Goal: Task Accomplishment & Management: Manage account settings

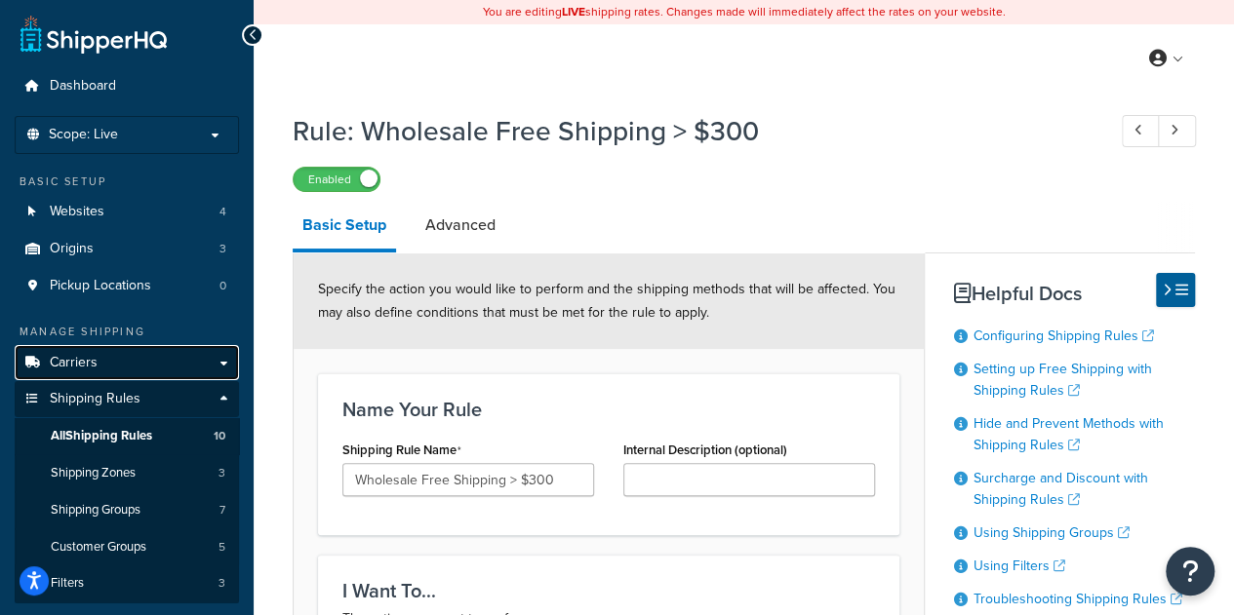
click at [92, 371] on span "Carriers" at bounding box center [74, 363] width 48 height 17
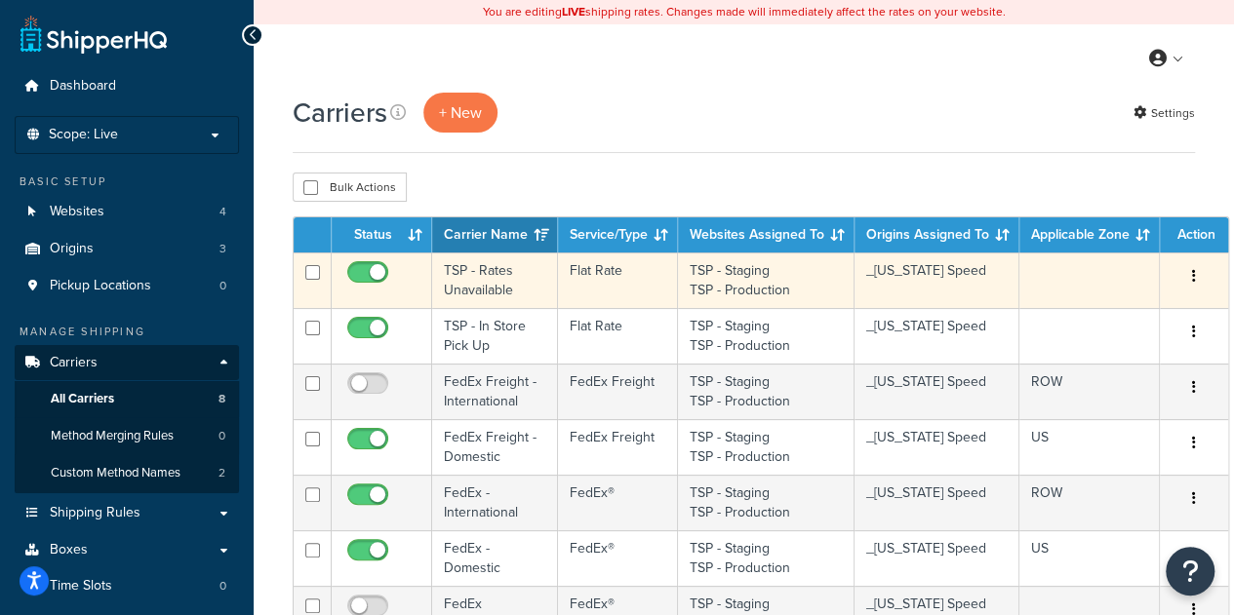
scroll to position [195, 0]
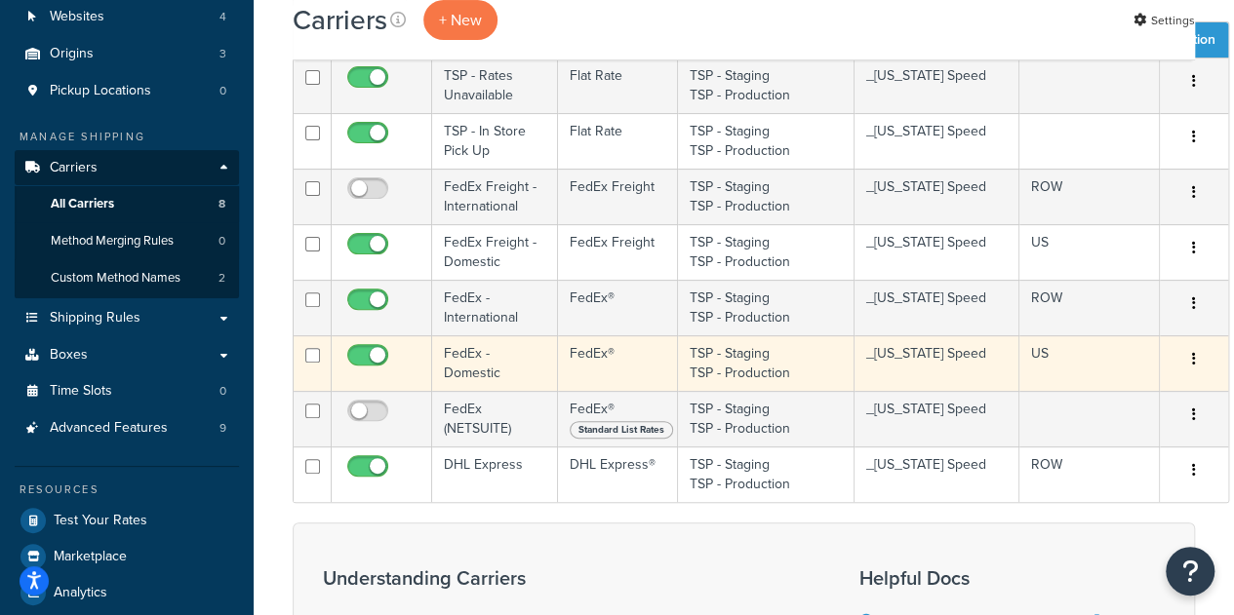
click at [484, 362] on td "FedEx - Domestic" at bounding box center [495, 364] width 126 height 56
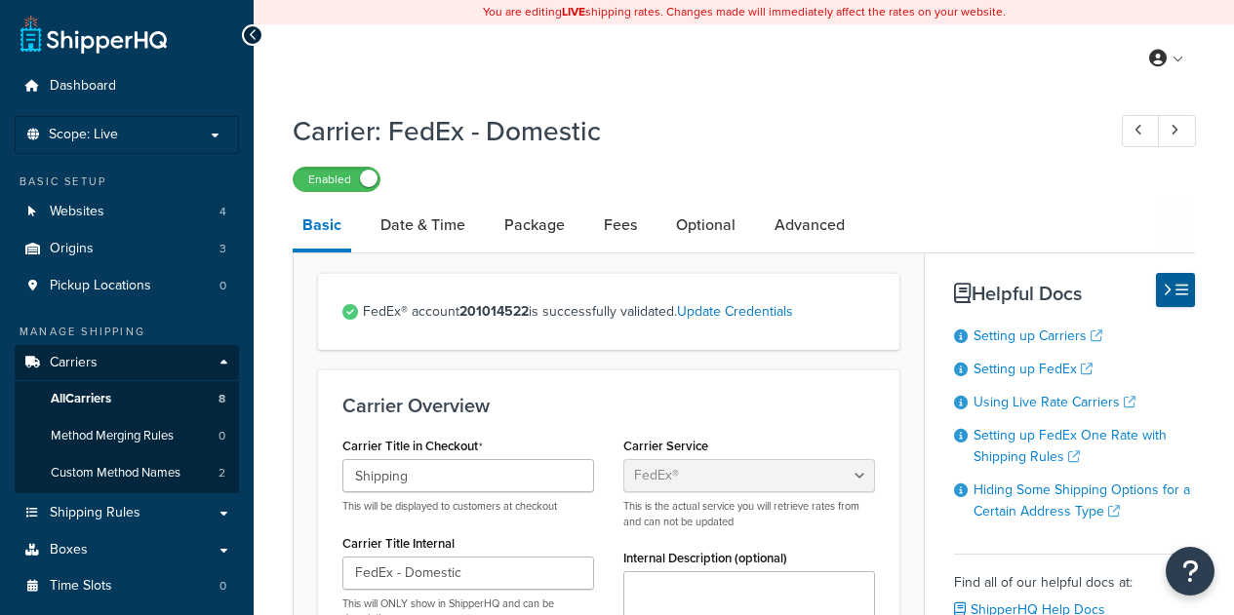
select select "fedEx"
select select "REGULAR_PICKUP"
select select "YOUR_PACKAGING"
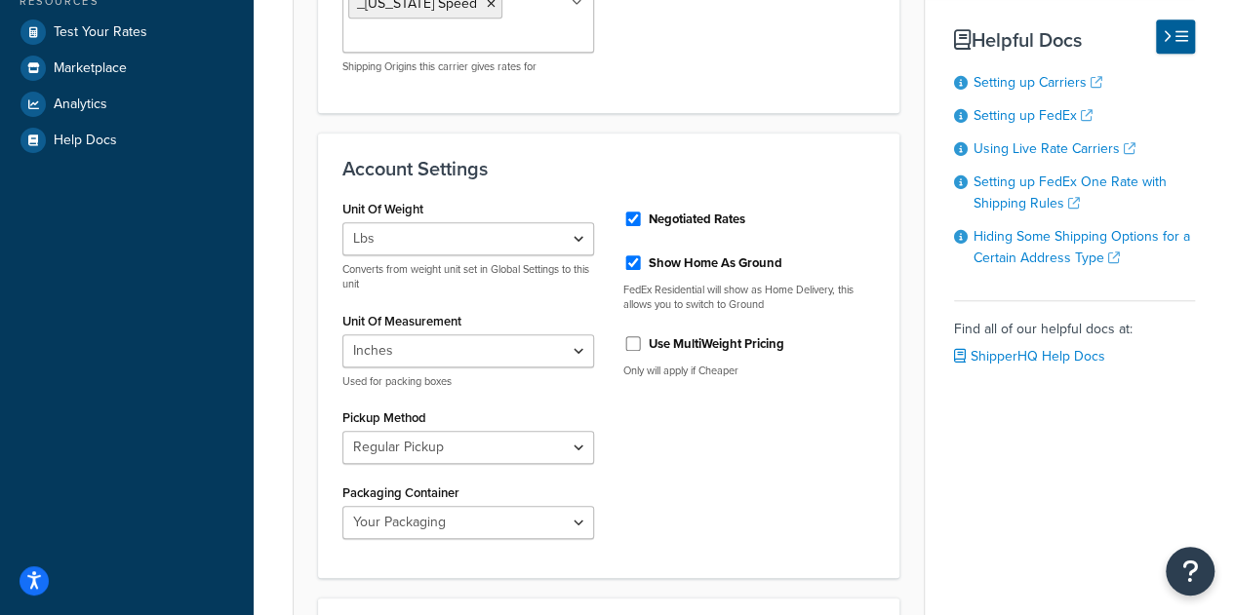
scroll to position [683, 0]
click at [633, 258] on input "Show Home As Ground" at bounding box center [633, 264] width 20 height 15
checkbox input "false"
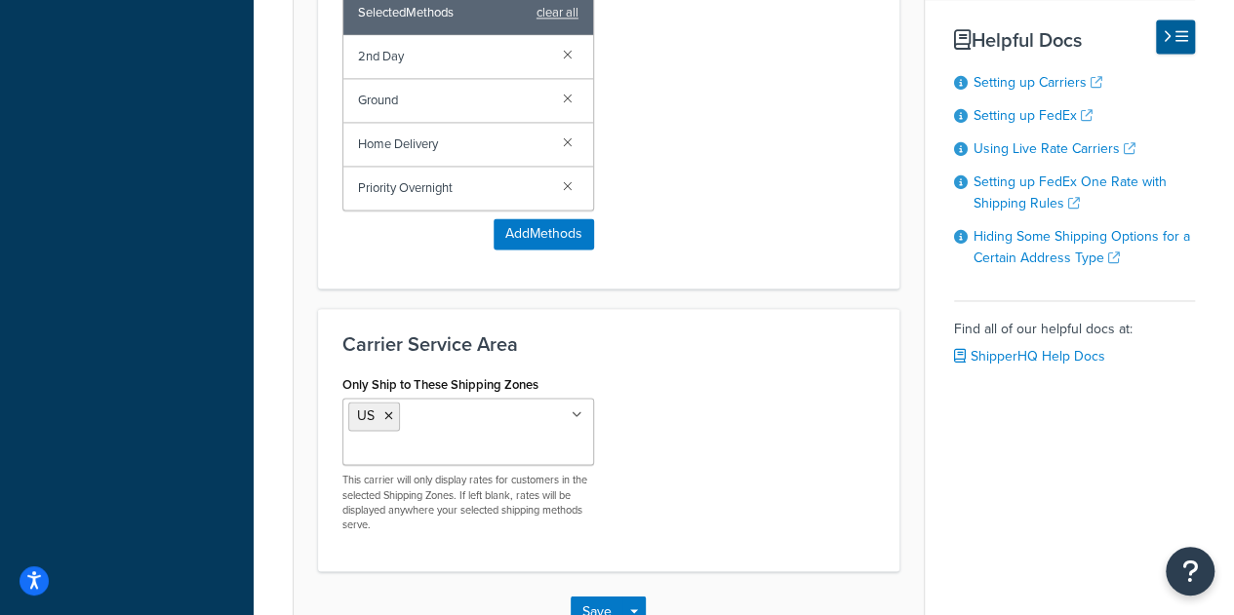
scroll to position [1508, 0]
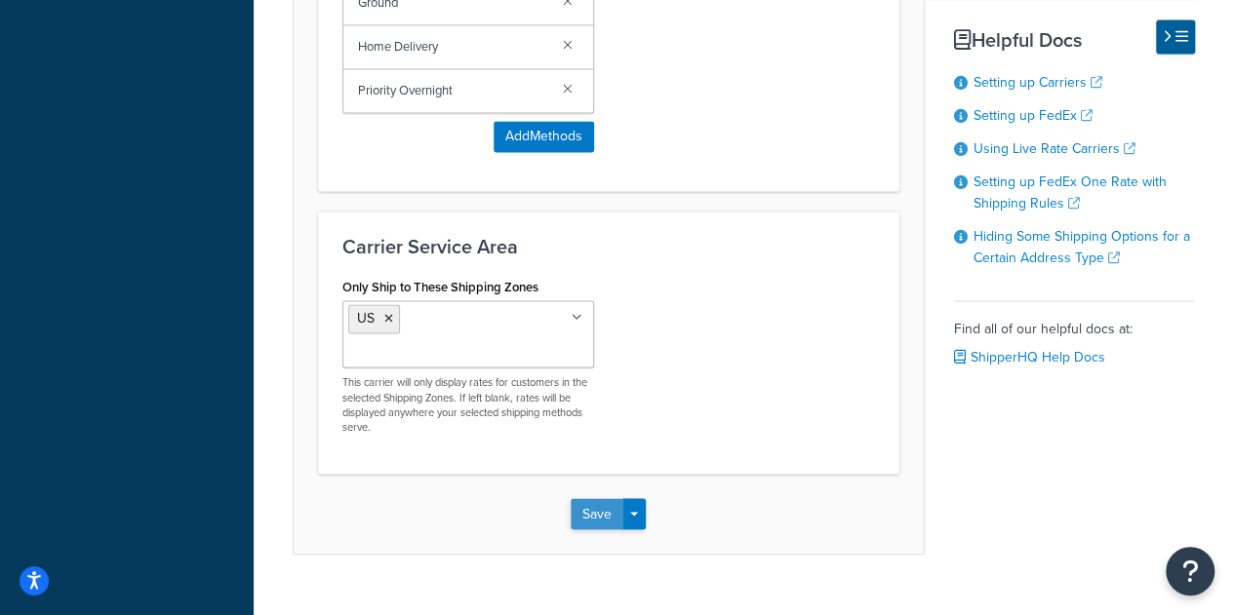
click at [603, 498] on button "Save" at bounding box center [597, 513] width 53 height 31
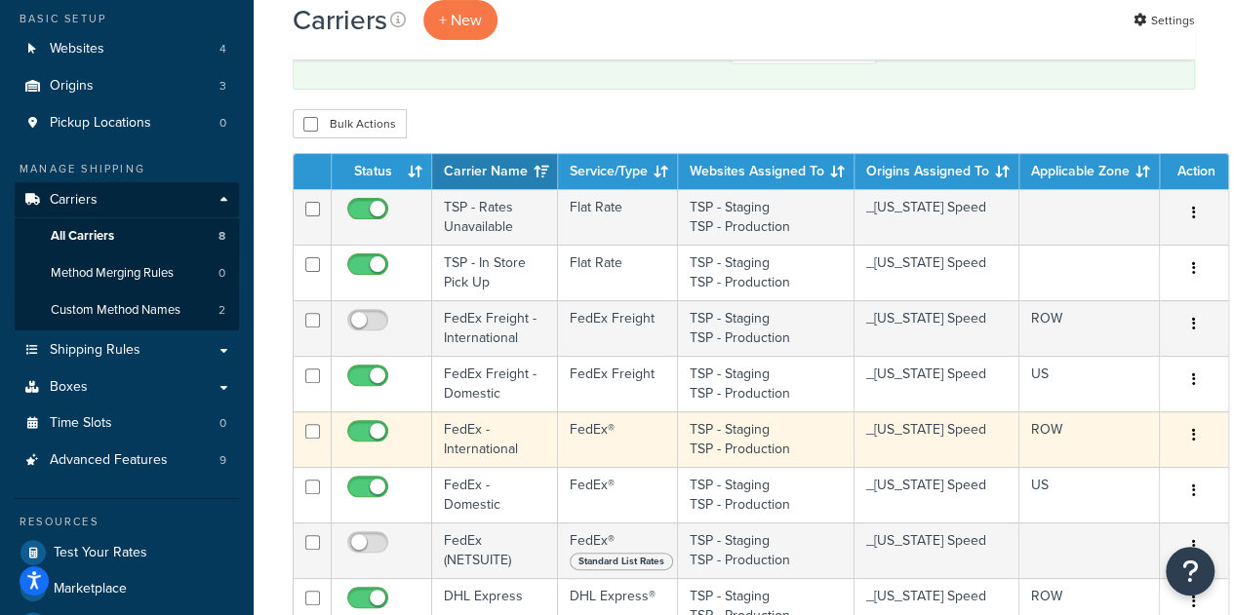
scroll to position [293, 0]
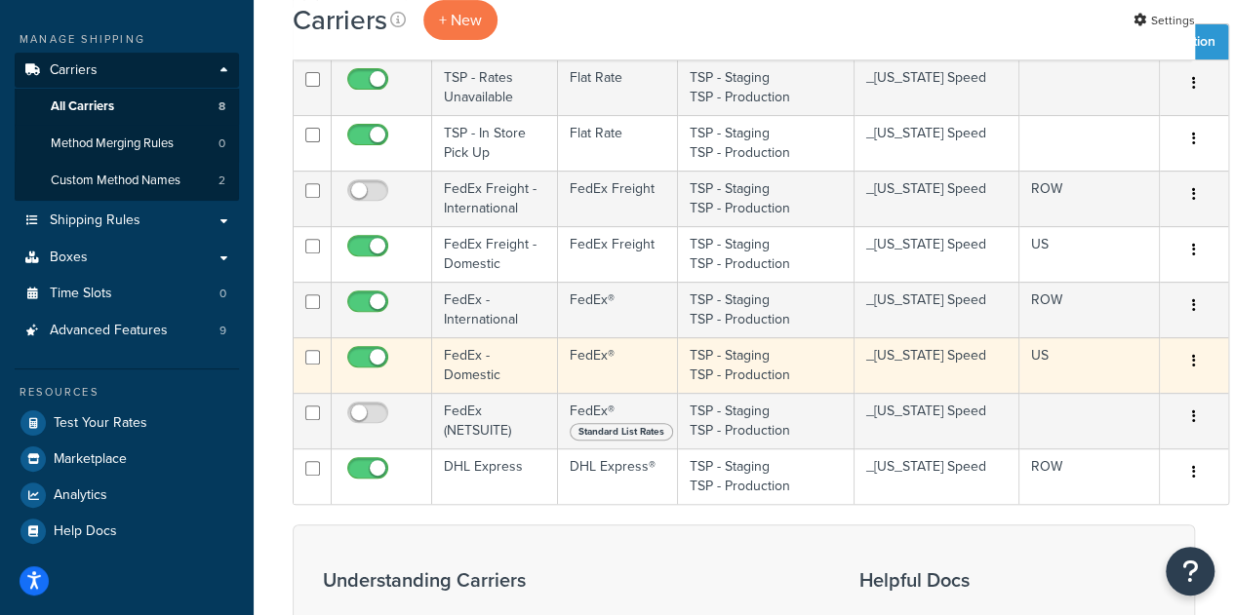
click at [499, 362] on td "FedEx - Domestic" at bounding box center [495, 366] width 126 height 56
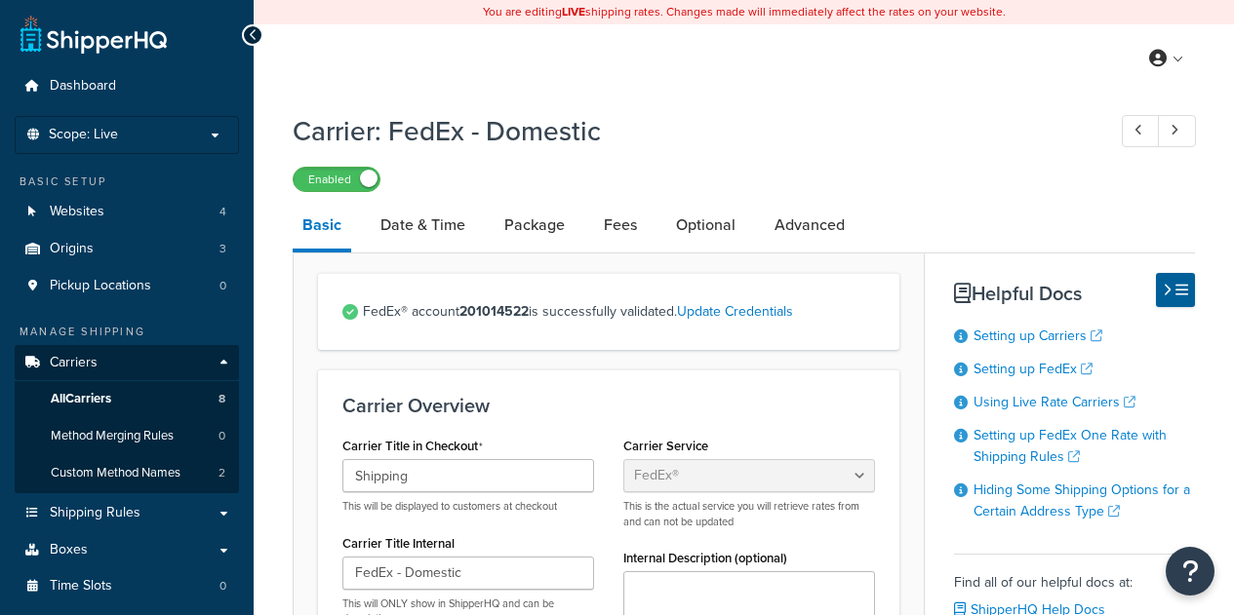
select select "fedEx"
select select "REGULAR_PICKUP"
select select "YOUR_PACKAGING"
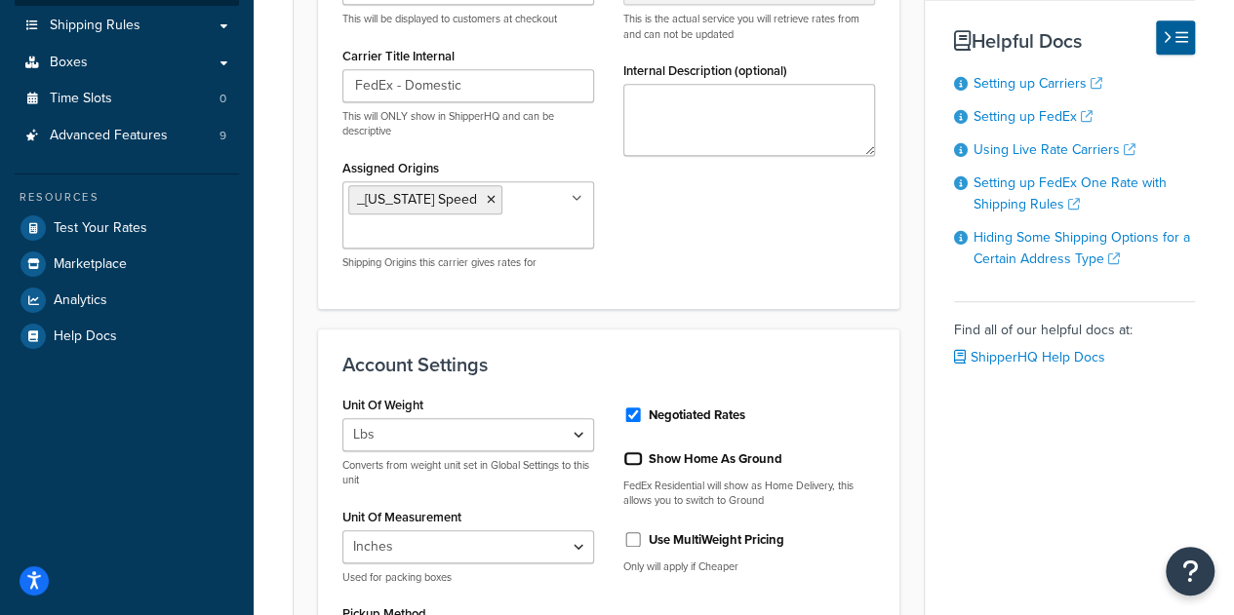
click at [634, 457] on input "Show Home As Ground" at bounding box center [633, 459] width 20 height 15
checkbox input "true"
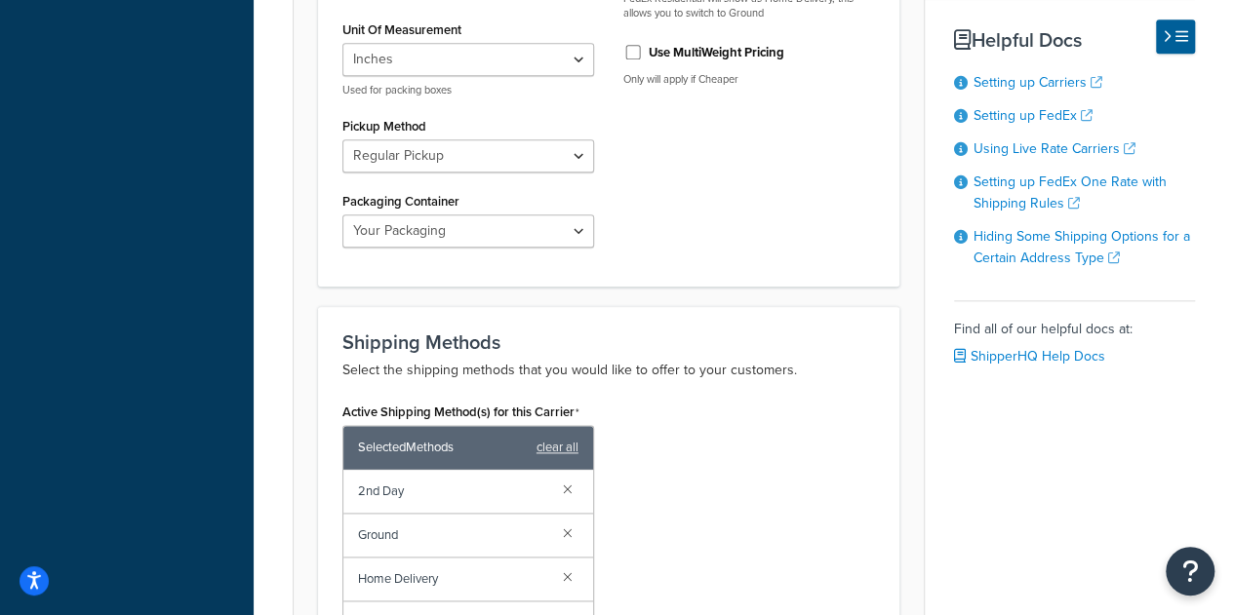
scroll to position [1463, 0]
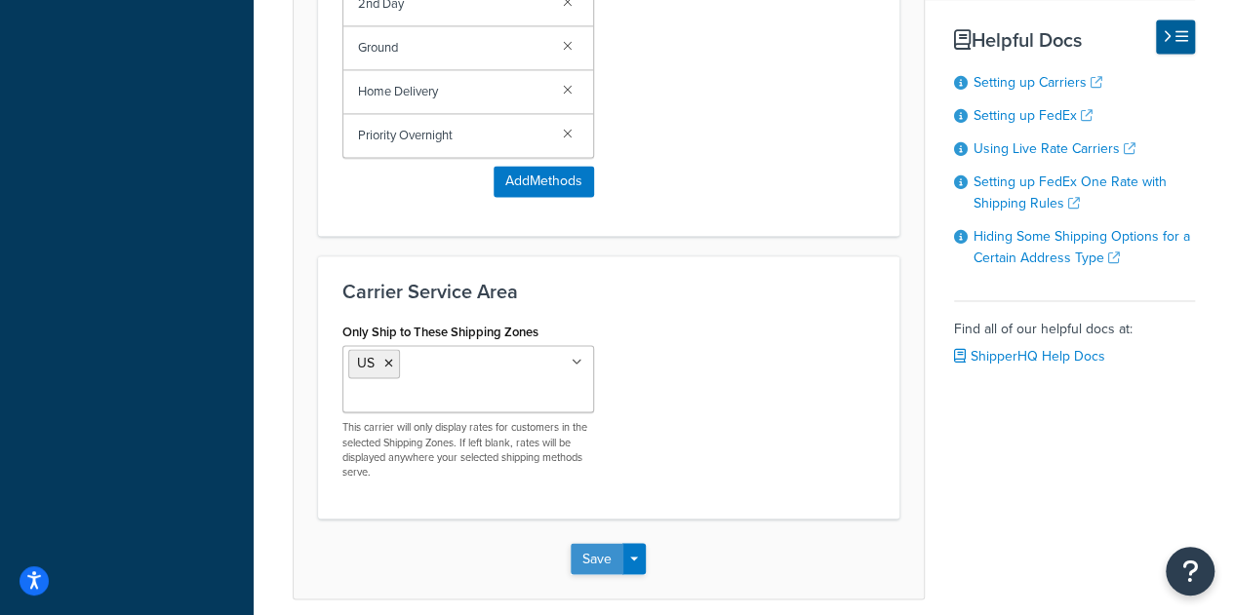
click at [603, 543] on button "Save" at bounding box center [597, 558] width 53 height 31
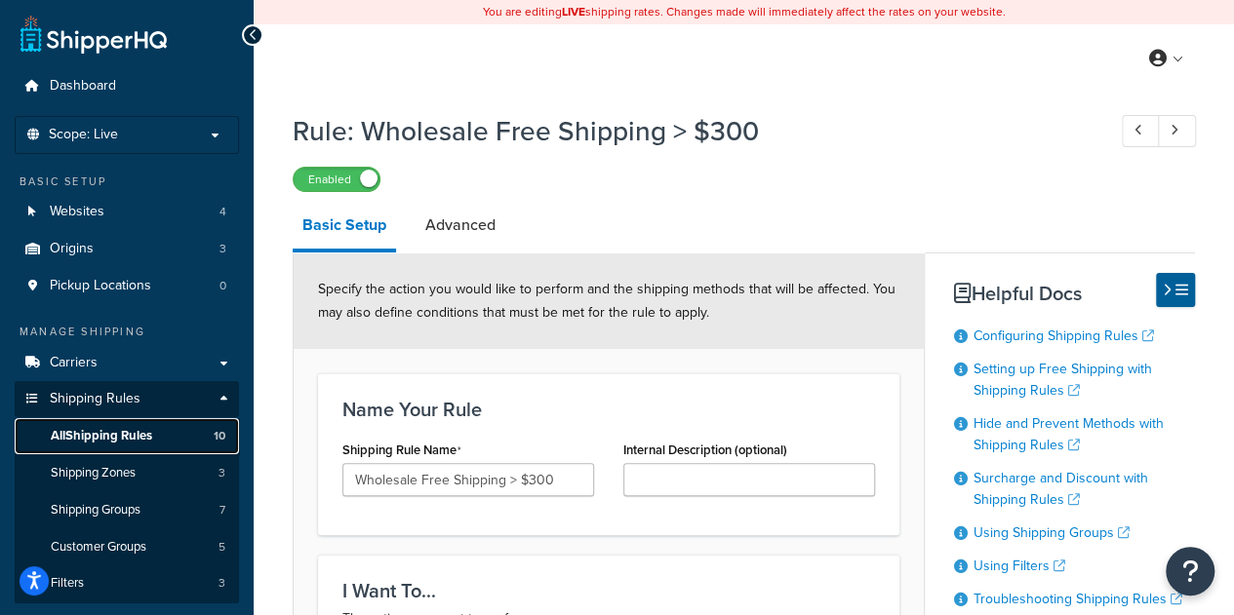
click at [111, 430] on span "All Shipping Rules" at bounding box center [101, 436] width 101 height 17
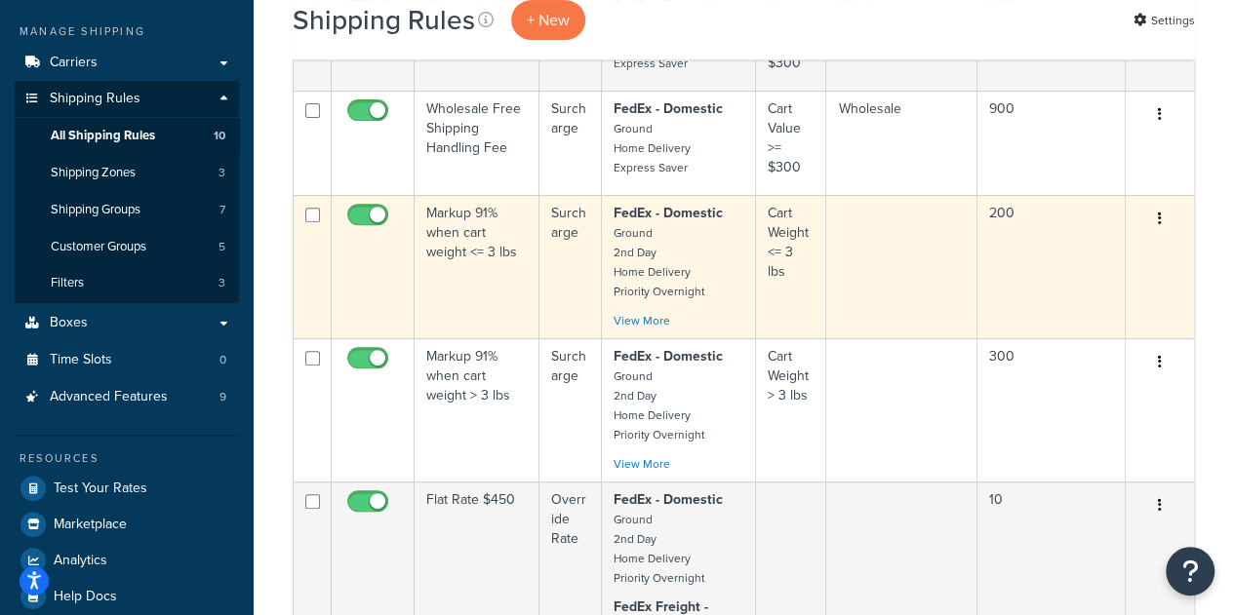
scroll to position [488, 0]
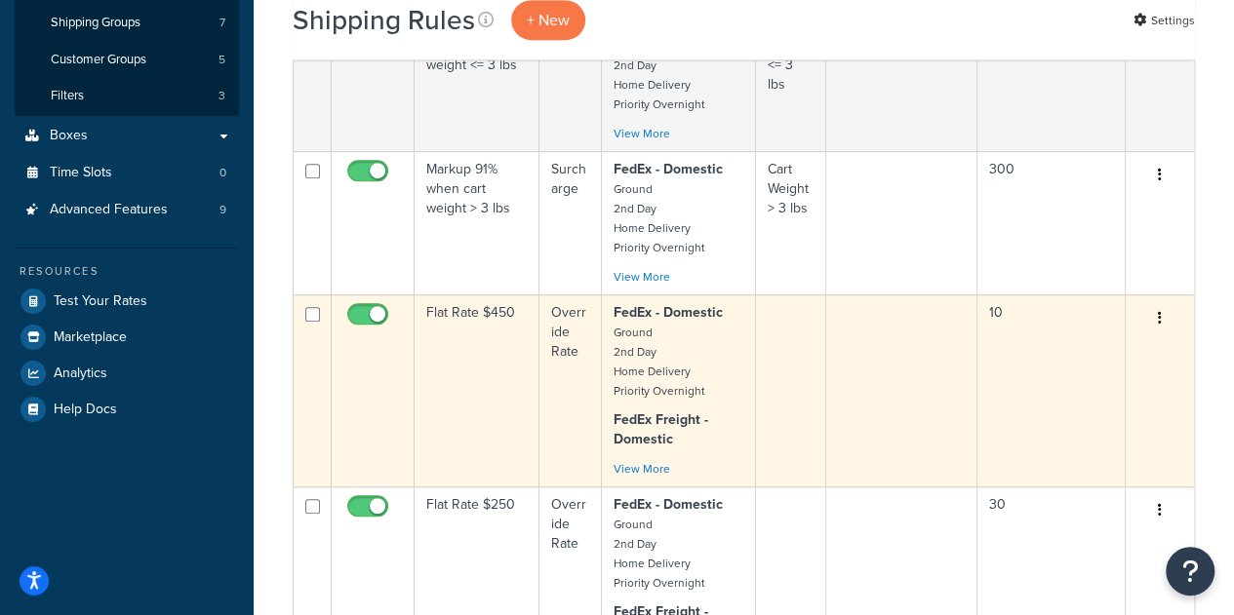
click at [476, 399] on td "Flat Rate $450" at bounding box center [477, 391] width 125 height 192
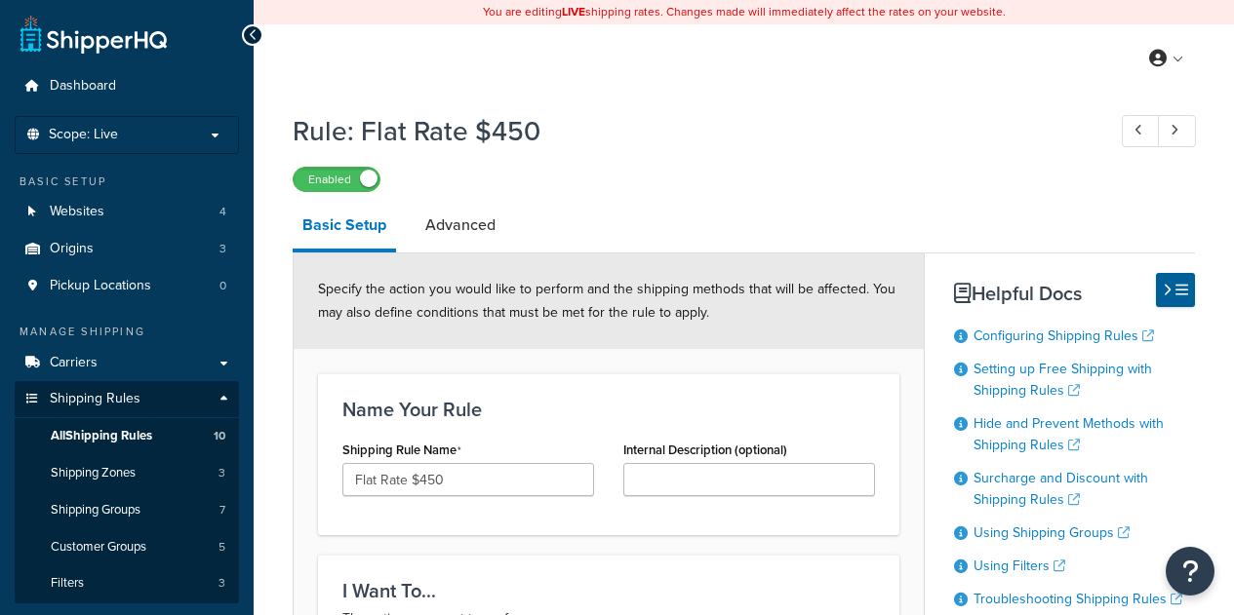
select select "ITEM"
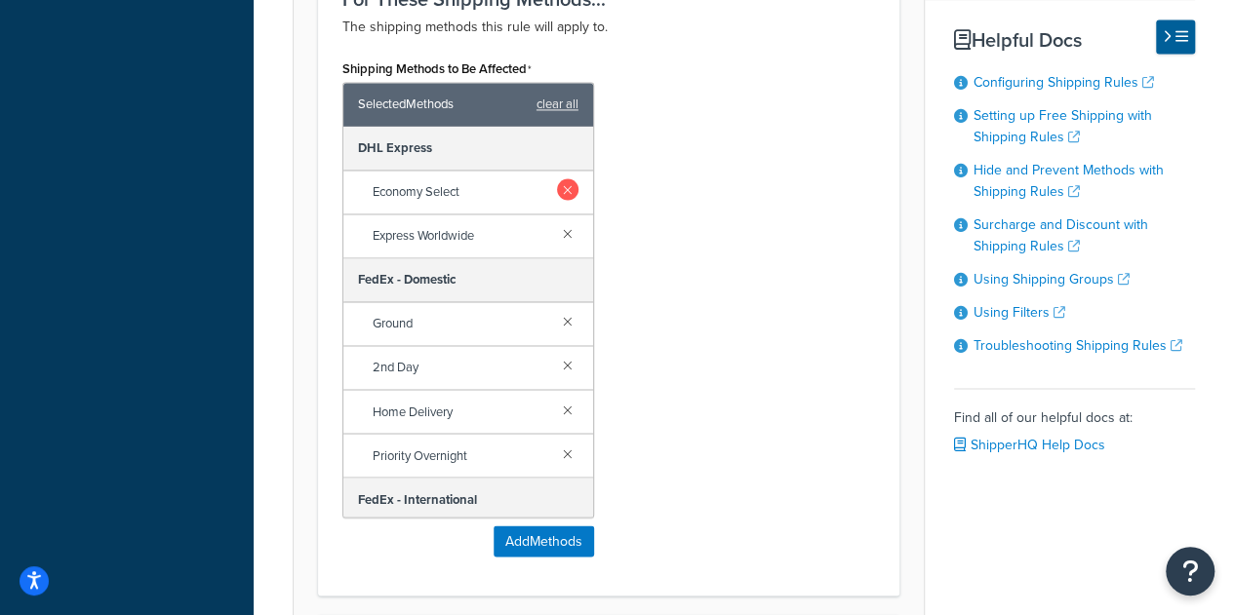
click at [557, 192] on link at bounding box center [567, 189] width 21 height 21
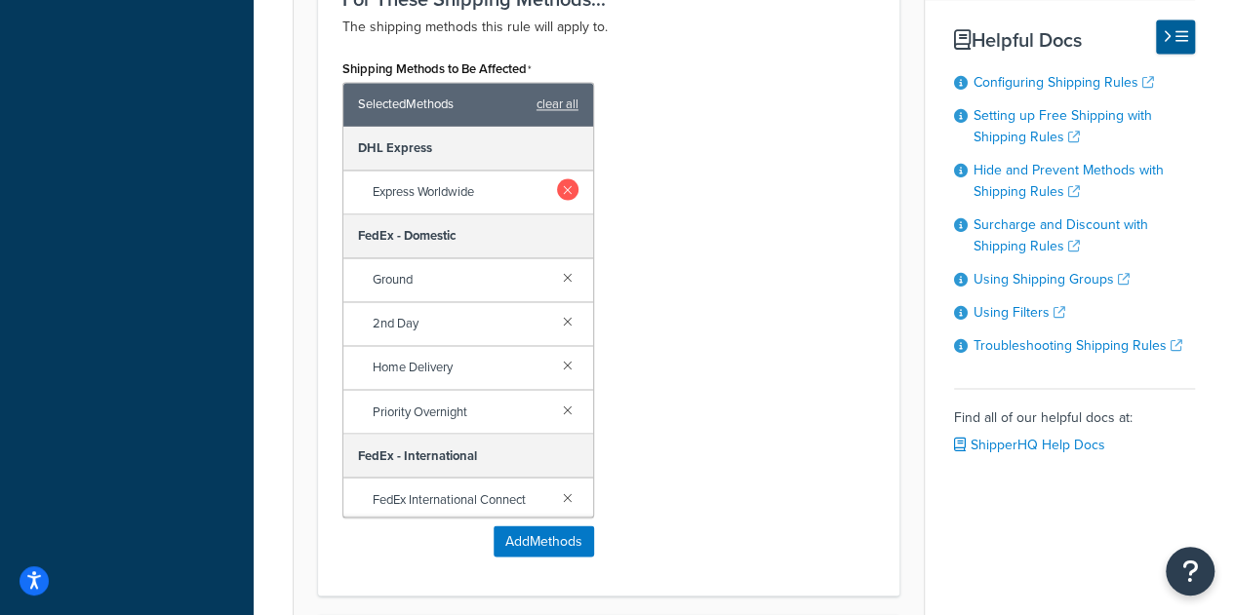
click at [557, 188] on link at bounding box center [567, 189] width 21 height 21
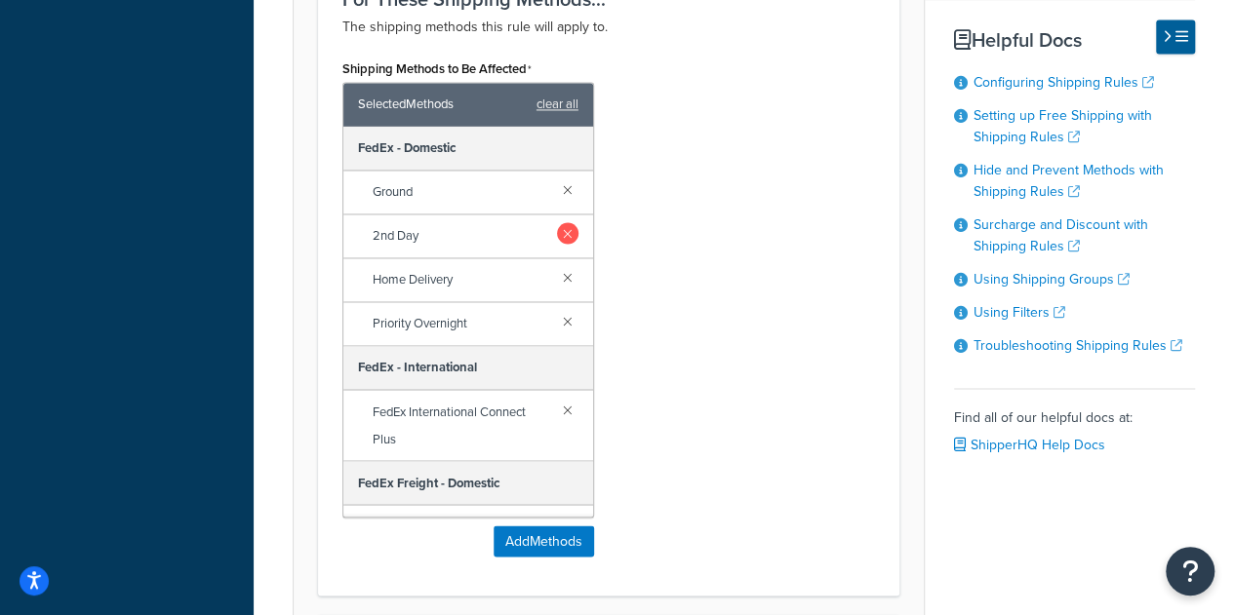
click at [557, 229] on link at bounding box center [567, 232] width 21 height 21
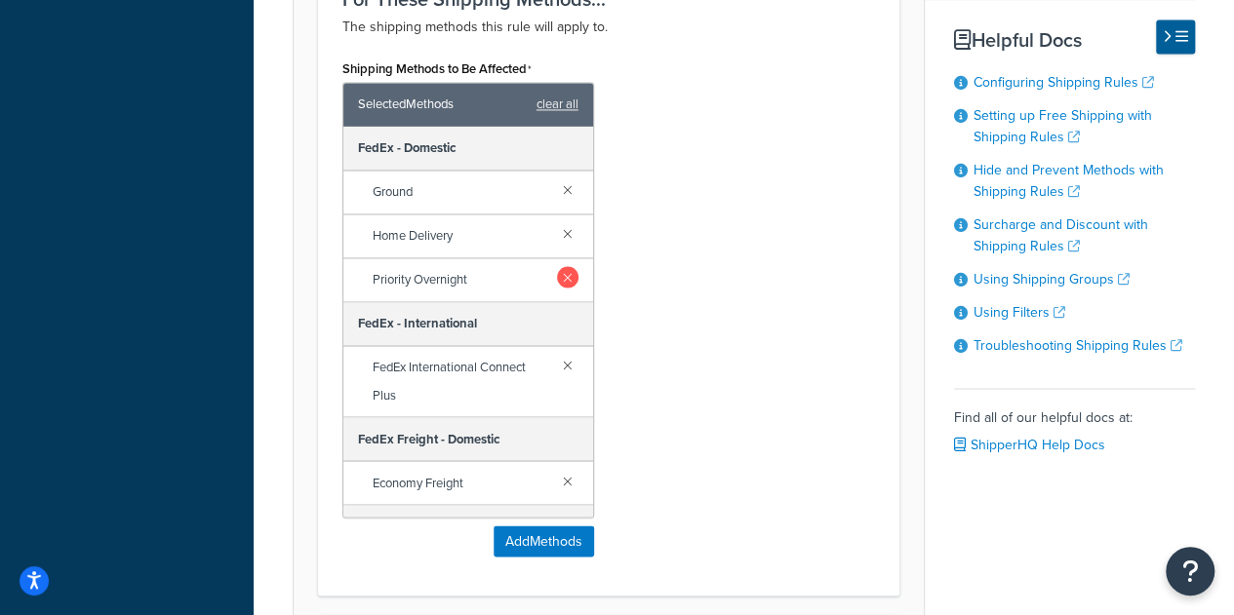
click at [557, 279] on link at bounding box center [567, 276] width 21 height 21
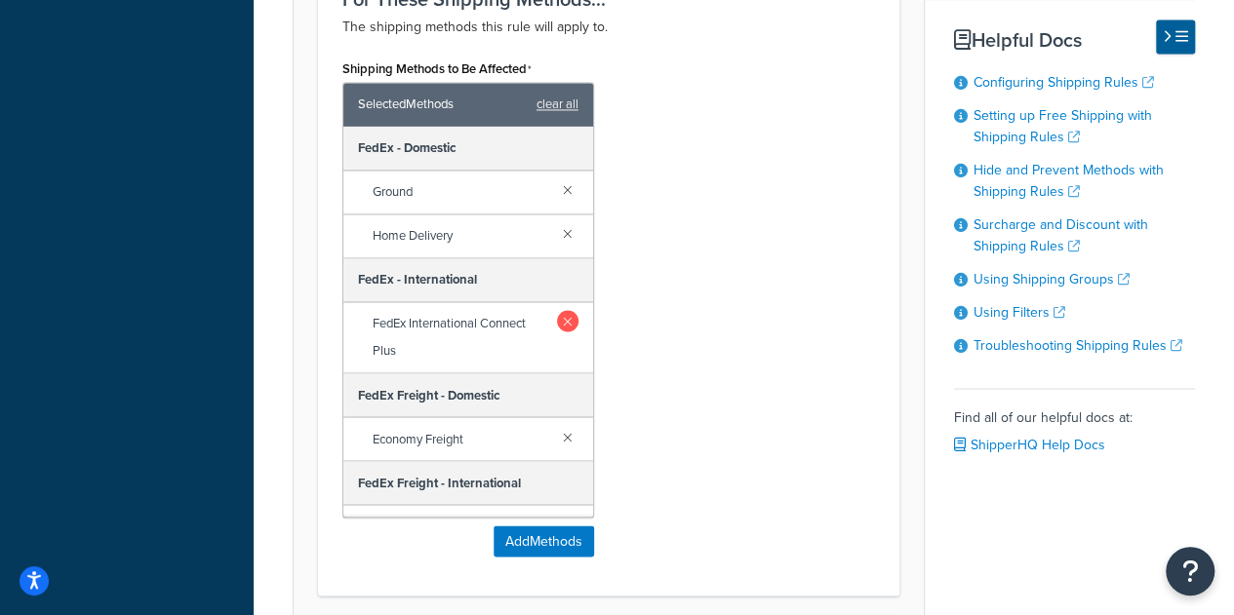
click at [557, 310] on link at bounding box center [567, 320] width 20 height 21
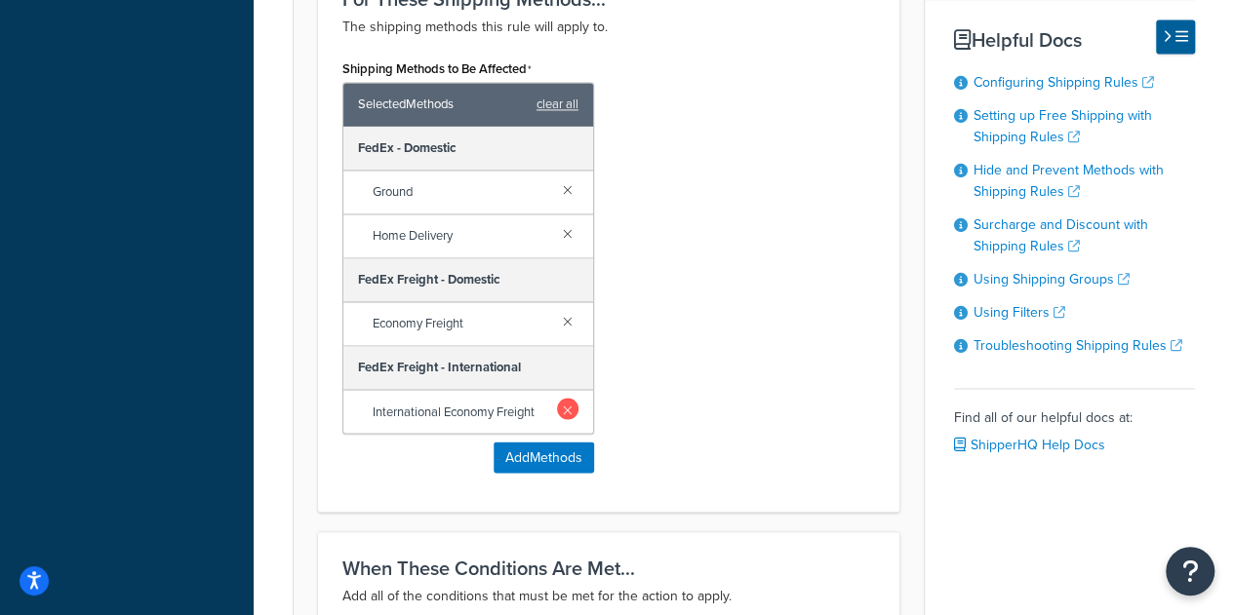
click at [571, 404] on link at bounding box center [567, 408] width 21 height 21
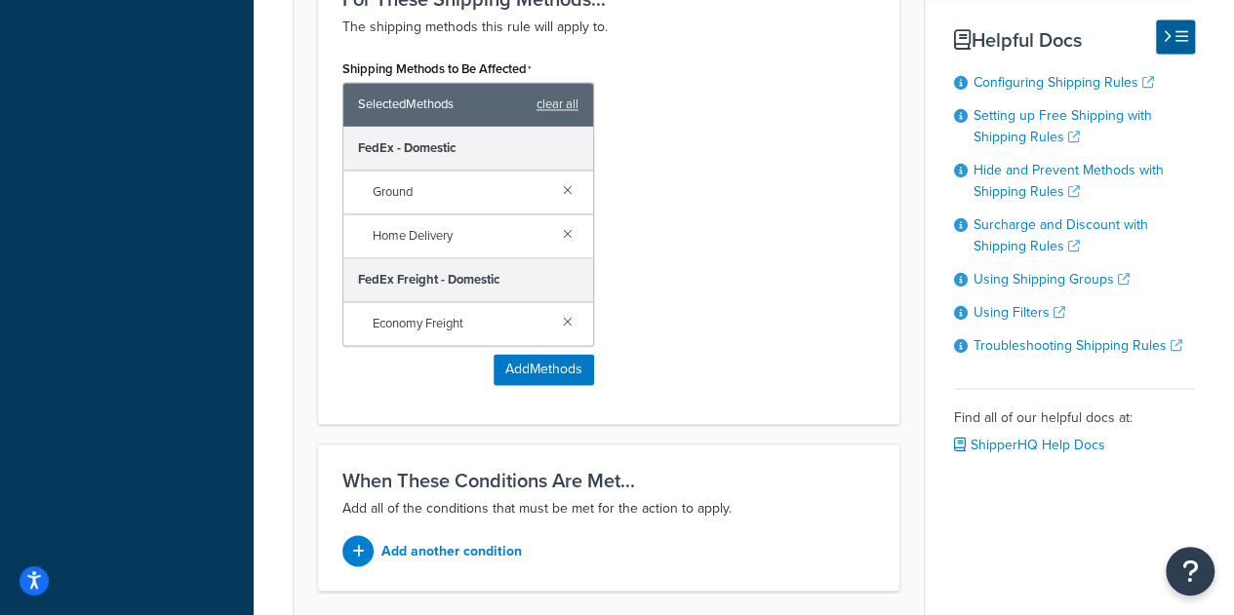
scroll to position [1610, 0]
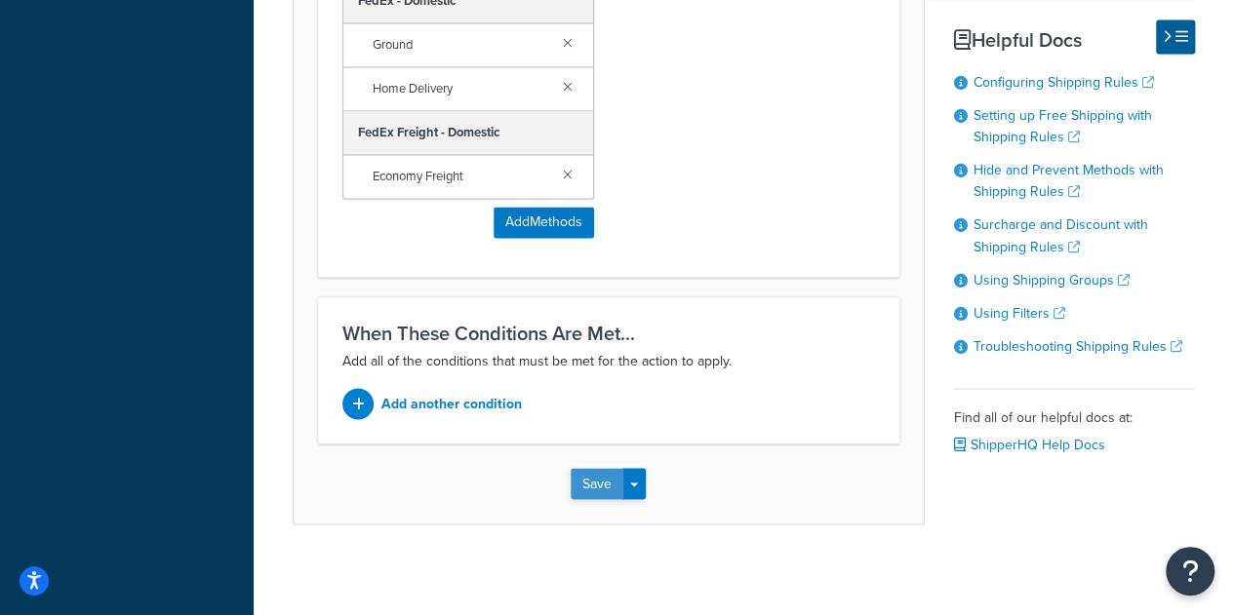
click at [594, 484] on button "Save" at bounding box center [597, 483] width 53 height 31
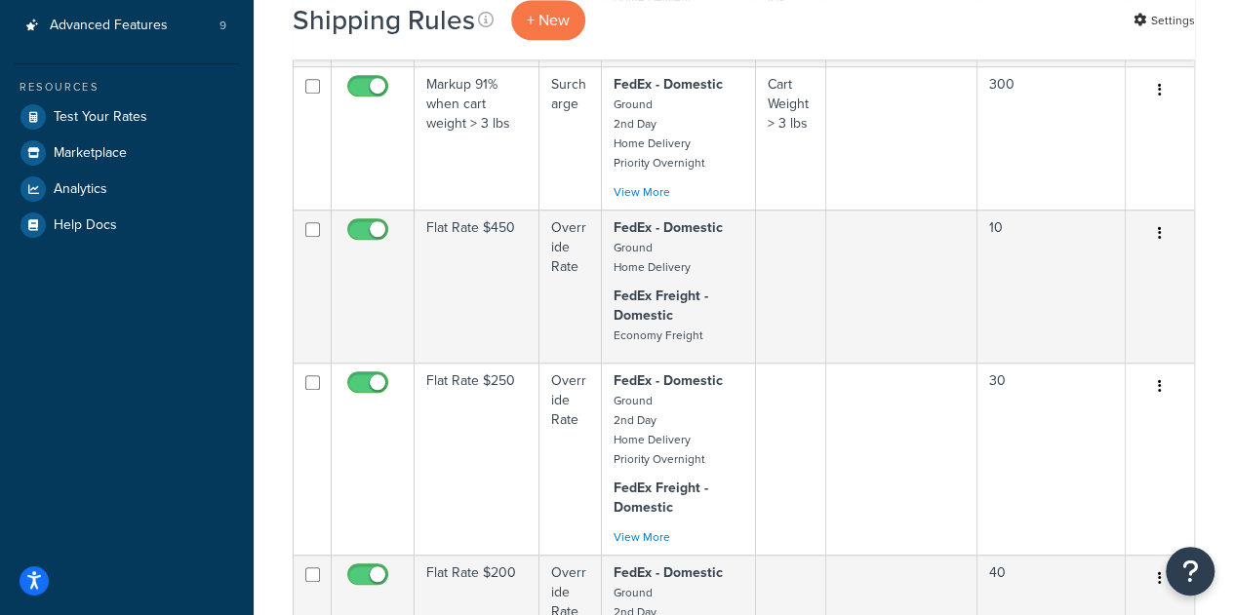
scroll to position [585, 0]
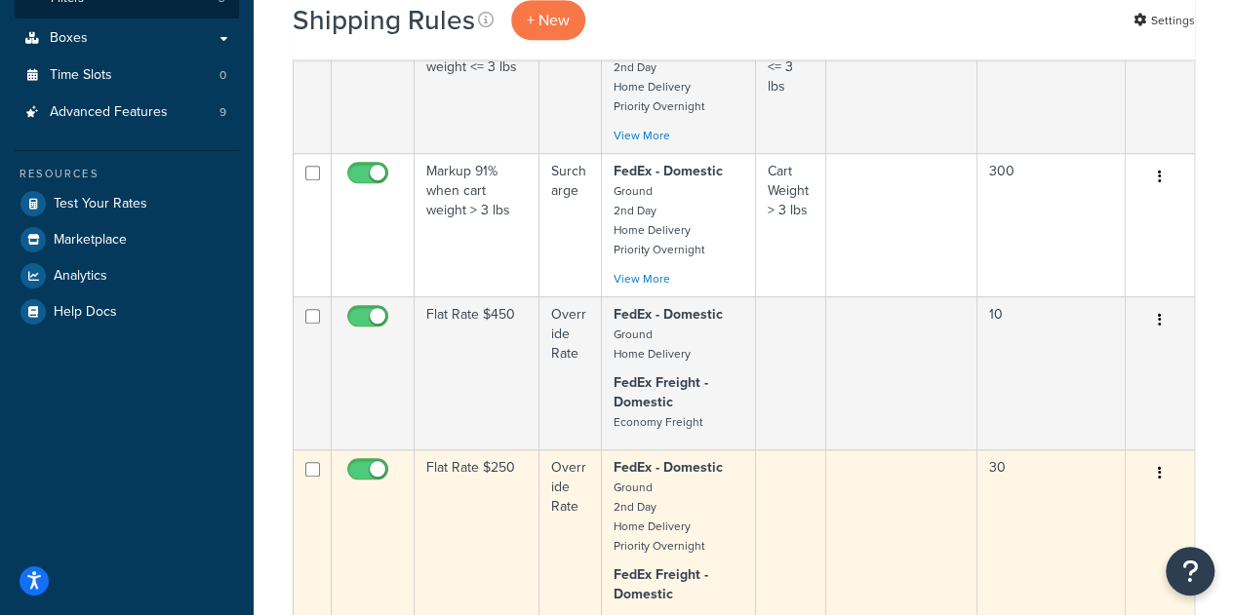
click at [498, 508] on td "Flat Rate $250" at bounding box center [477, 546] width 125 height 192
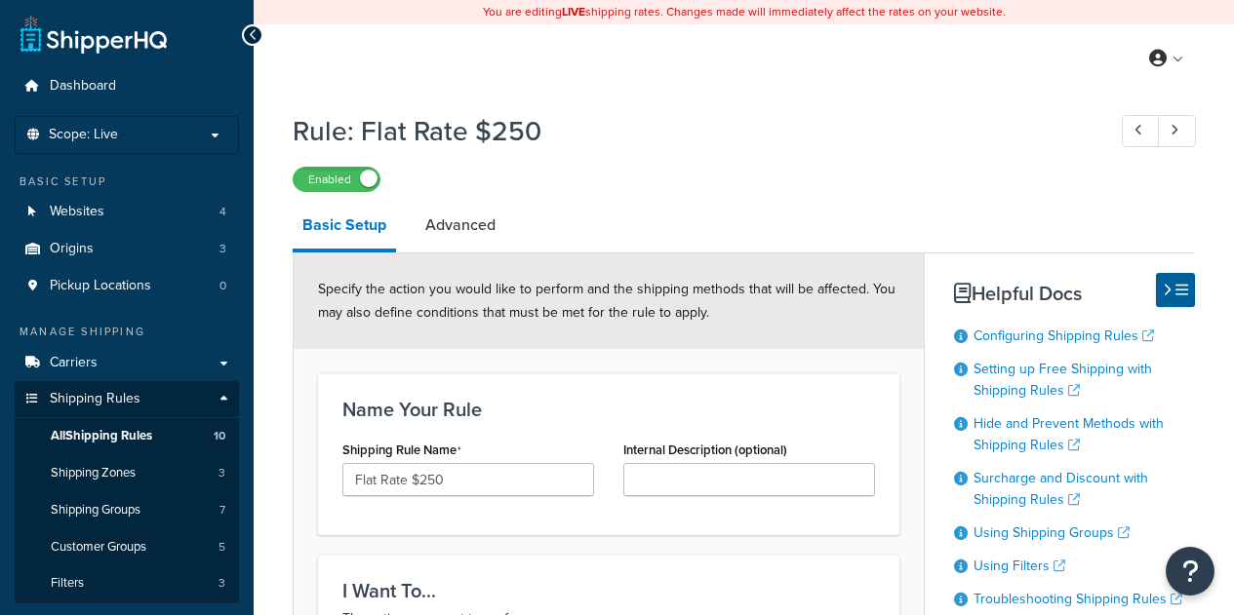
select select "ITEM"
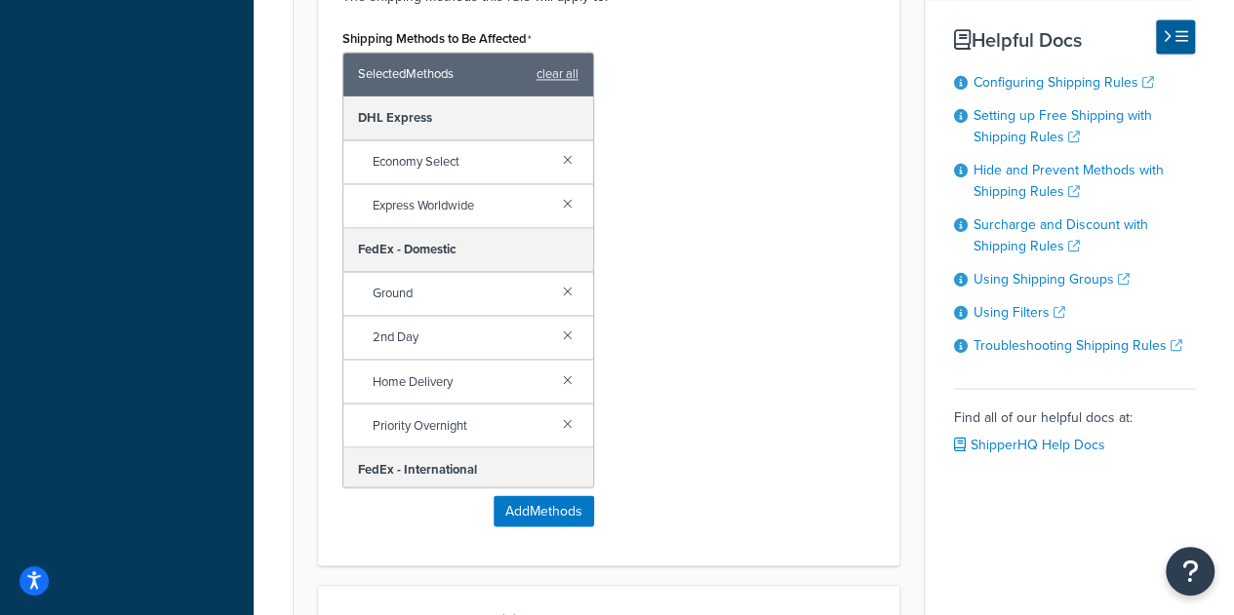
scroll to position [1463, 0]
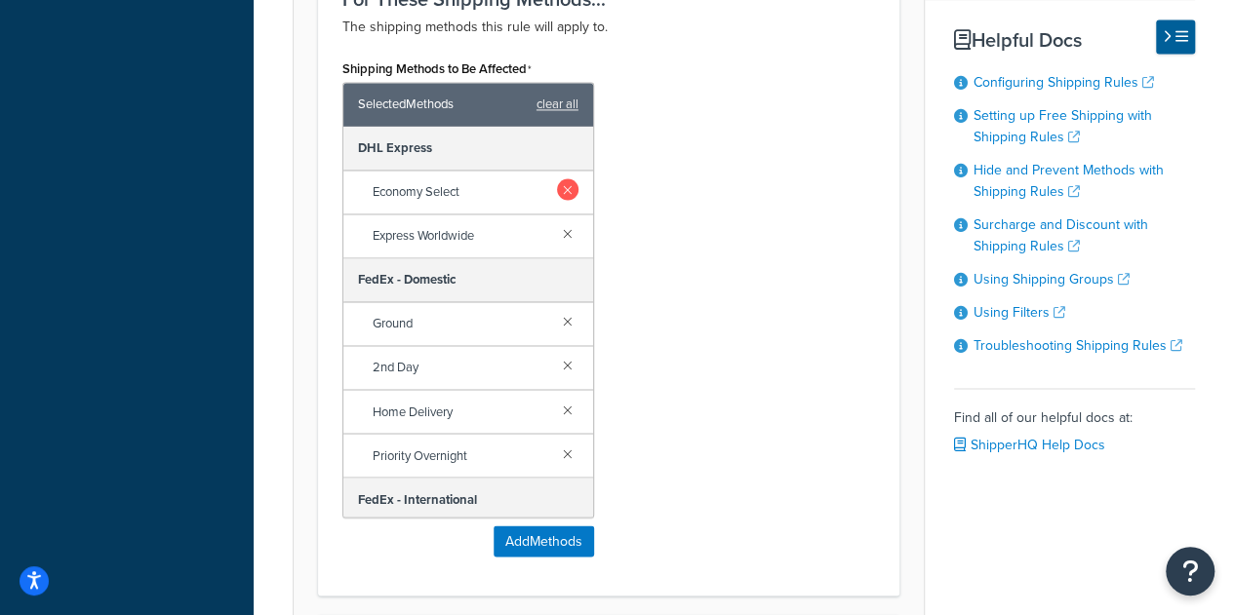
click at [557, 183] on link at bounding box center [567, 189] width 21 height 21
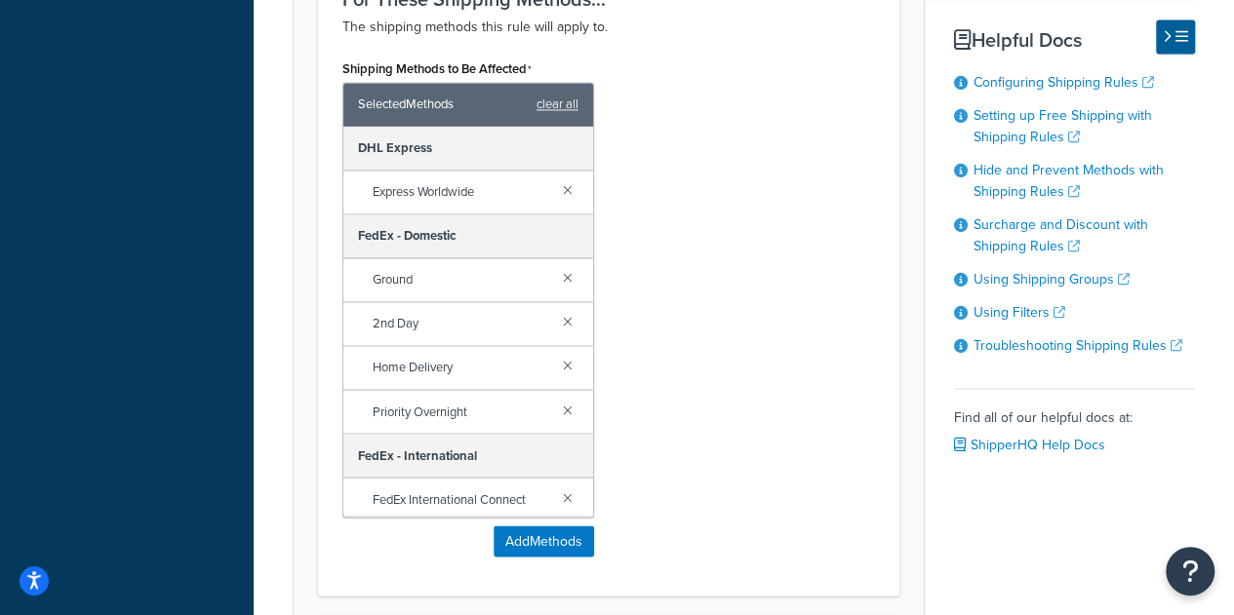
click at [557, 183] on link at bounding box center [567, 189] width 21 height 21
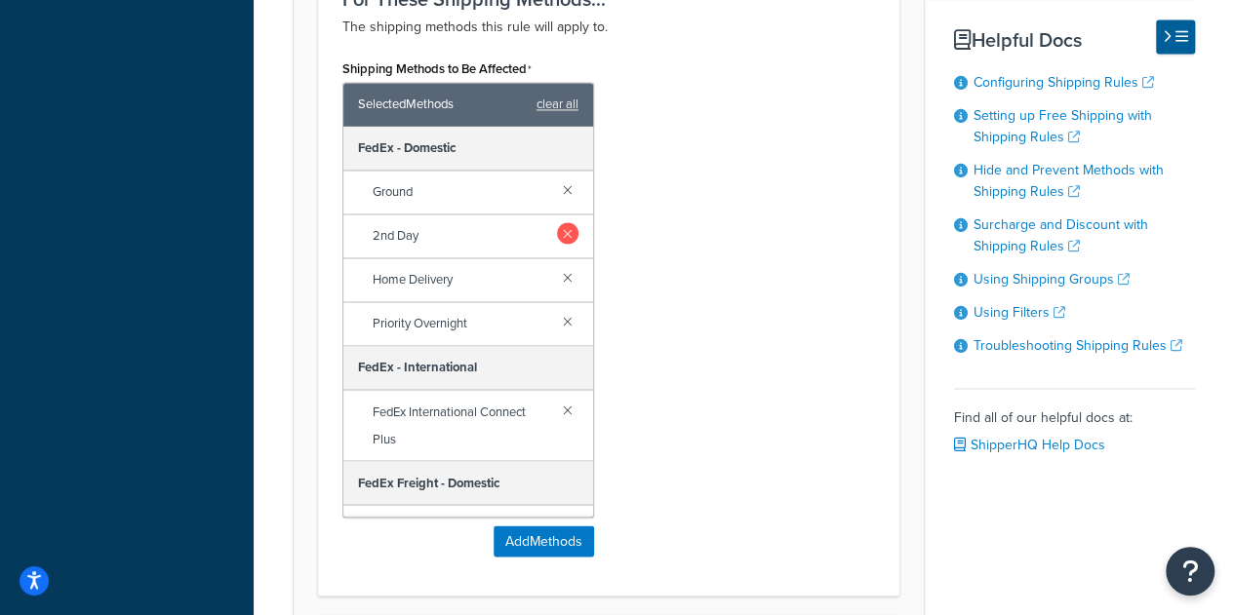
click at [557, 228] on link at bounding box center [567, 232] width 21 height 21
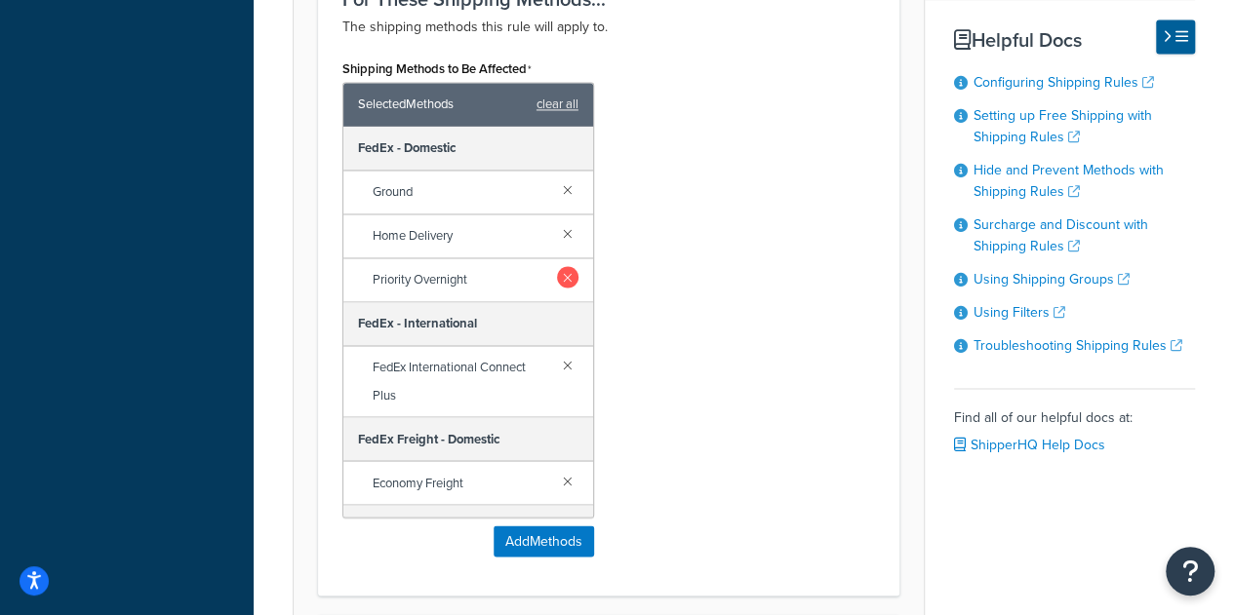
click at [557, 269] on link at bounding box center [567, 276] width 21 height 21
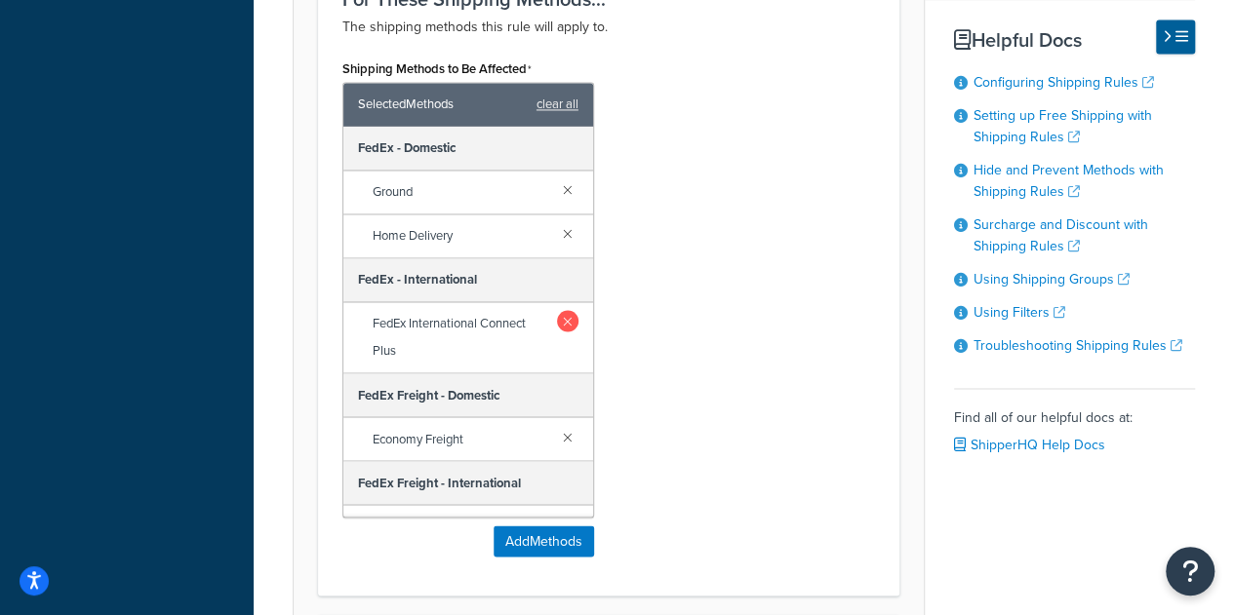
click at [557, 316] on link at bounding box center [567, 320] width 20 height 21
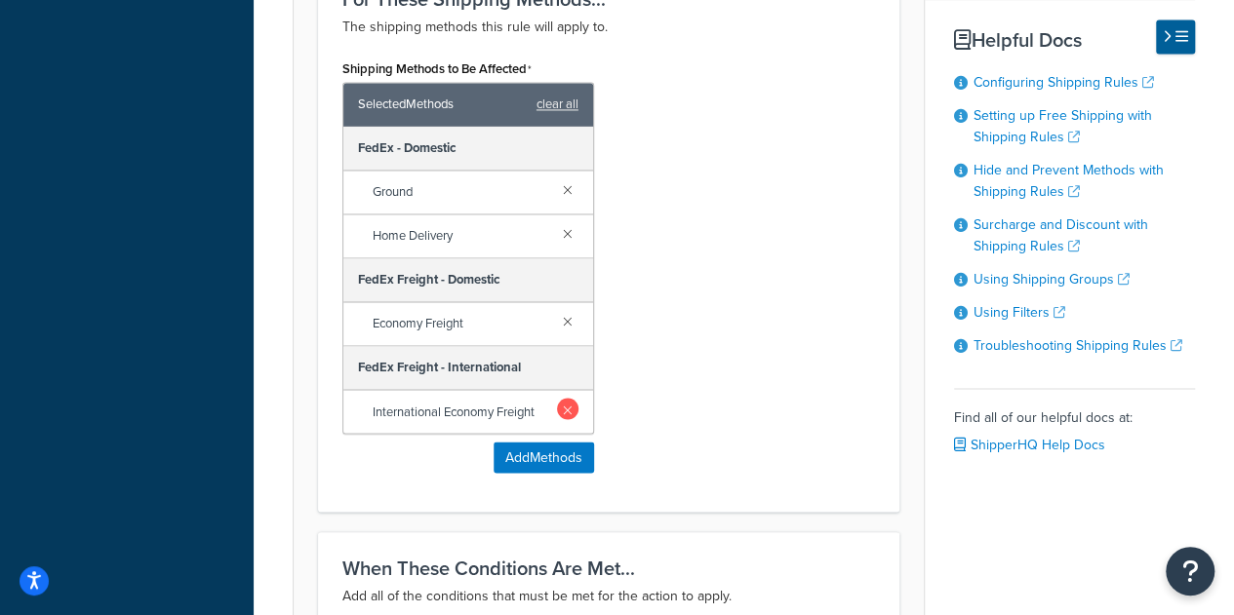
click at [570, 403] on link at bounding box center [567, 408] width 21 height 21
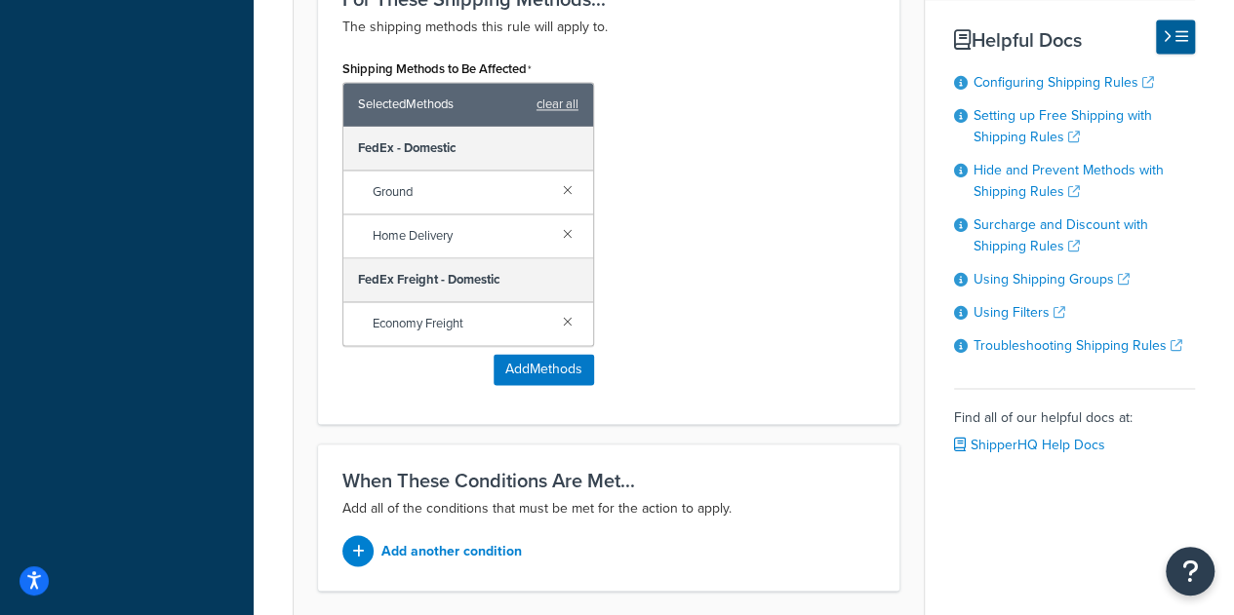
scroll to position [1610, 0]
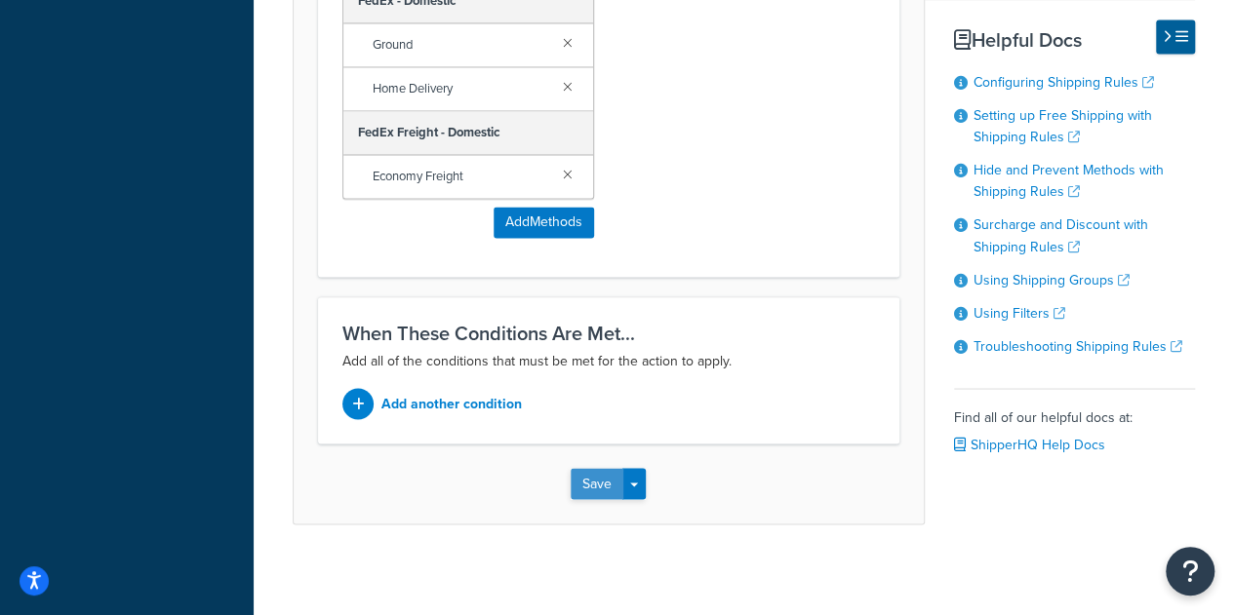
click at [609, 479] on button "Save" at bounding box center [597, 483] width 53 height 31
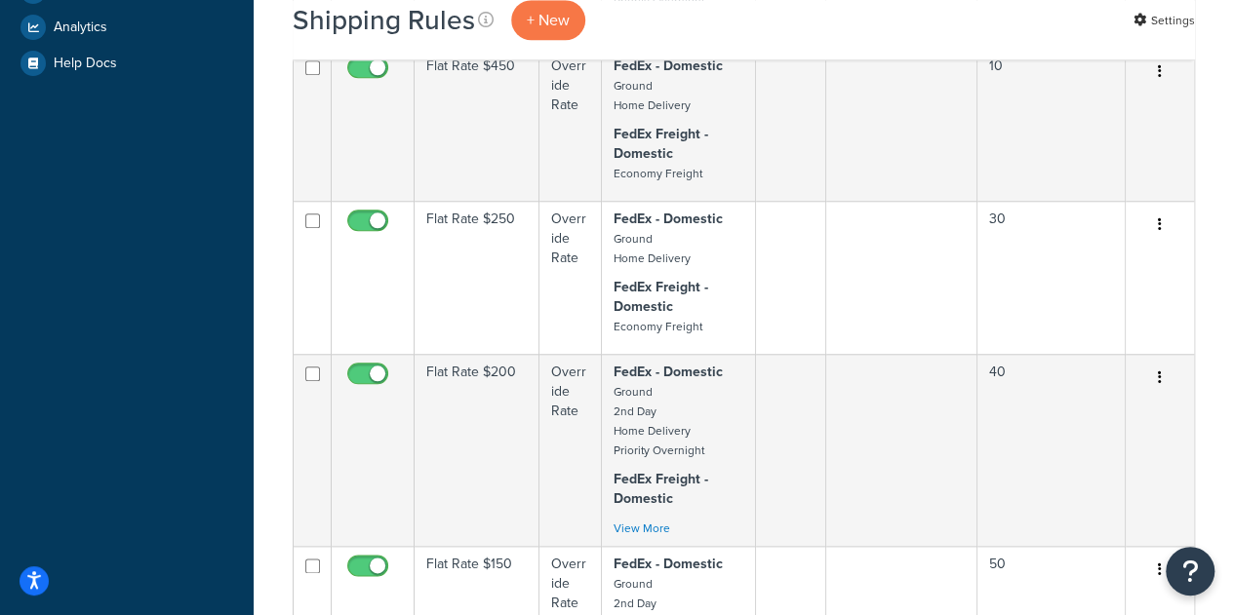
scroll to position [878, 0]
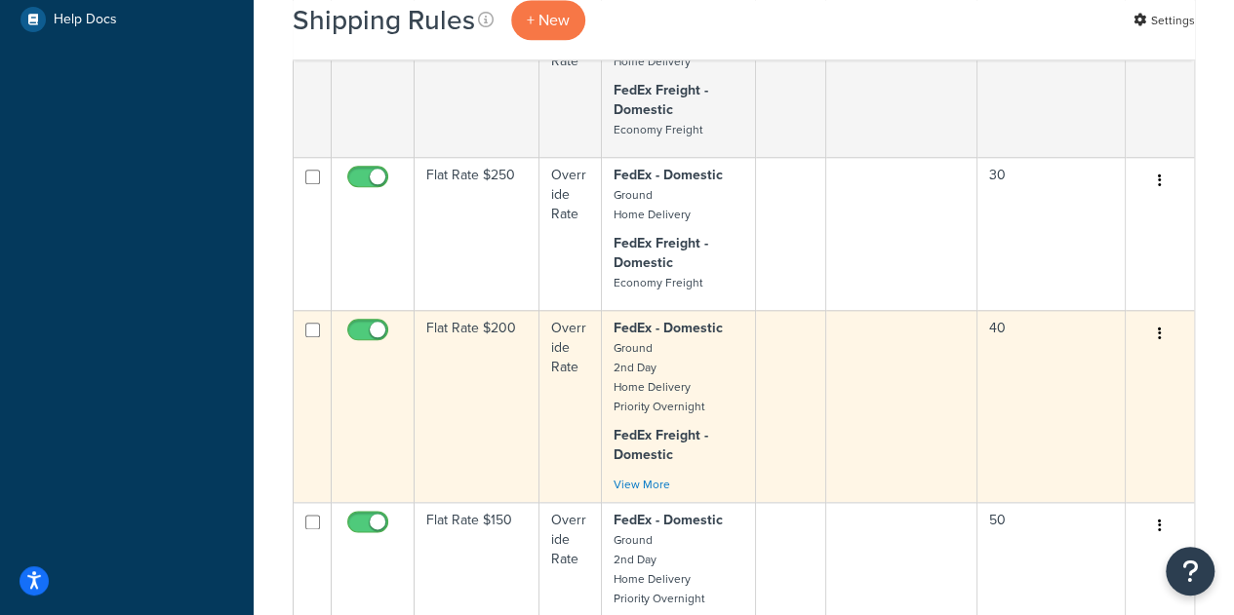
click at [458, 386] on td "Flat Rate $200" at bounding box center [477, 406] width 125 height 192
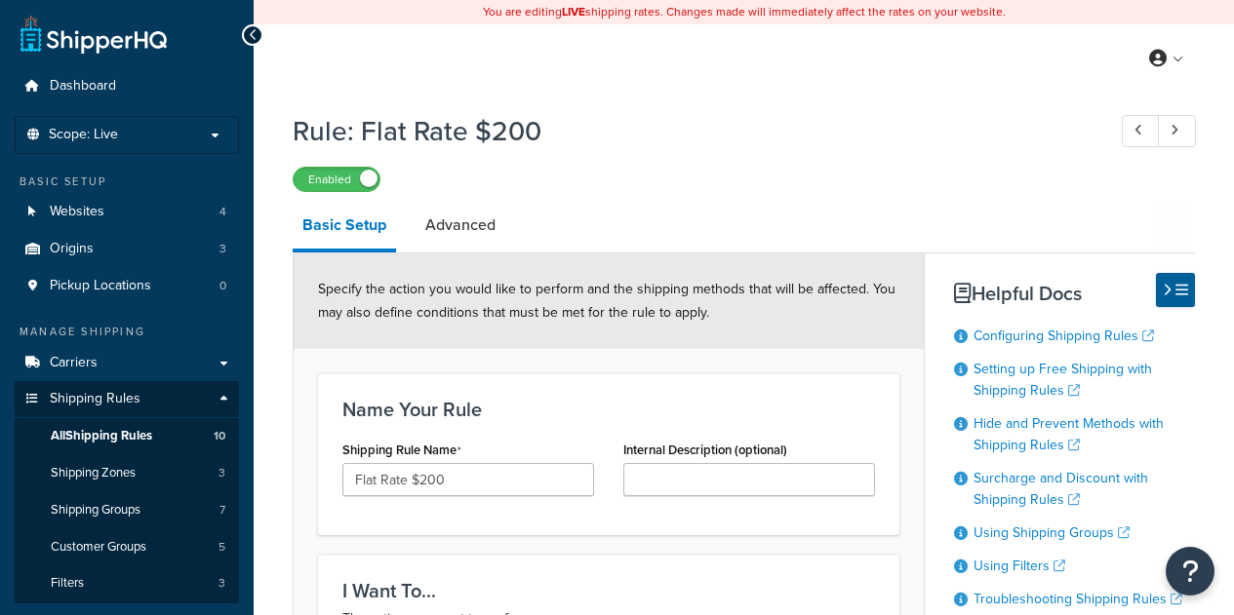
select select "ITEM"
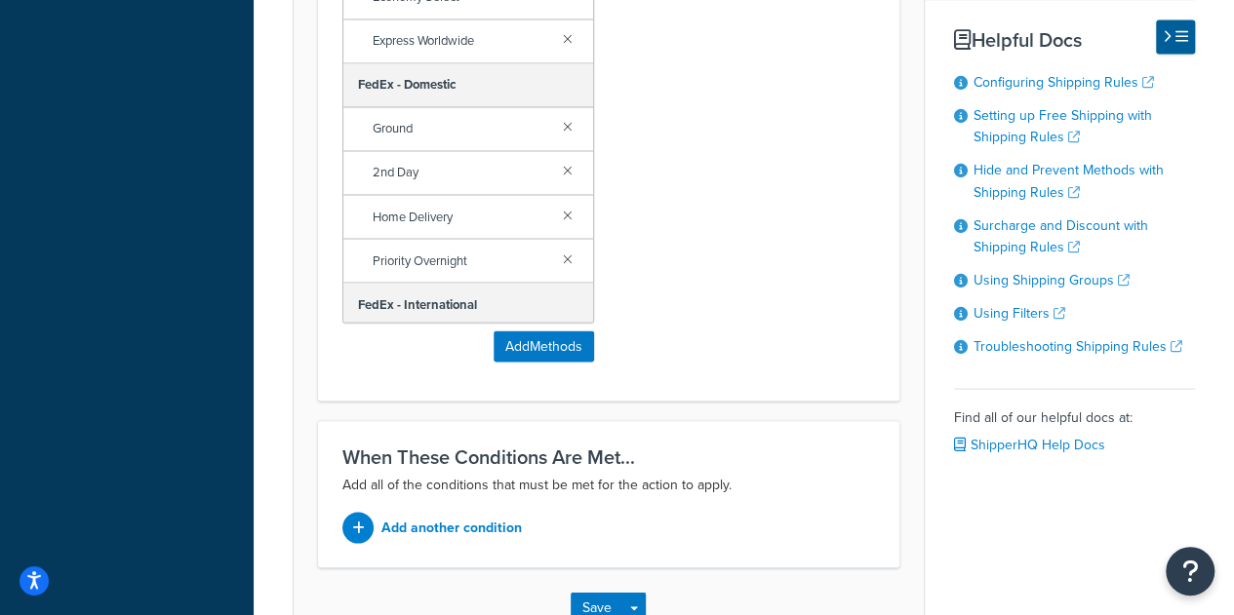
scroll to position [1463, 0]
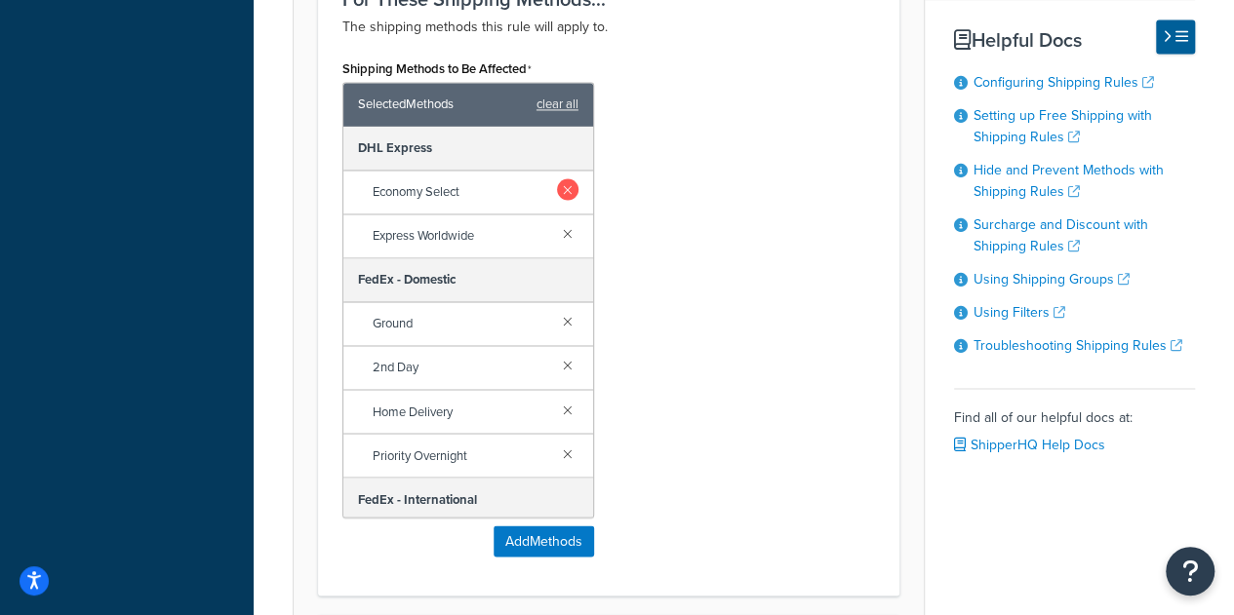
click at [557, 189] on link at bounding box center [567, 189] width 21 height 21
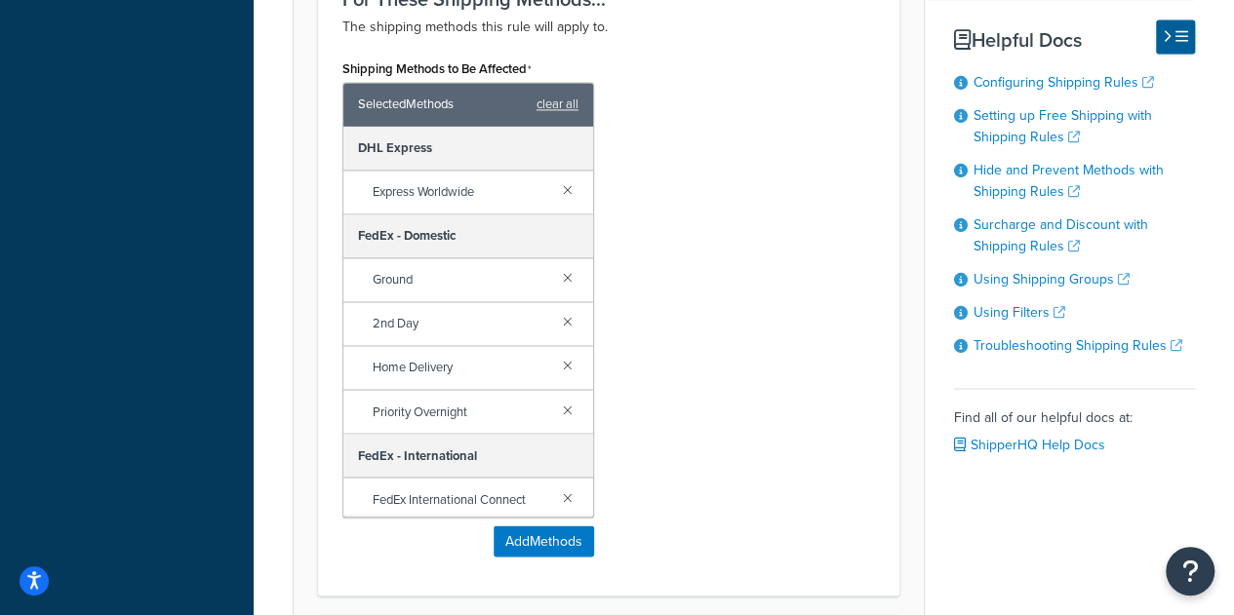
click at [557, 189] on link at bounding box center [567, 189] width 21 height 21
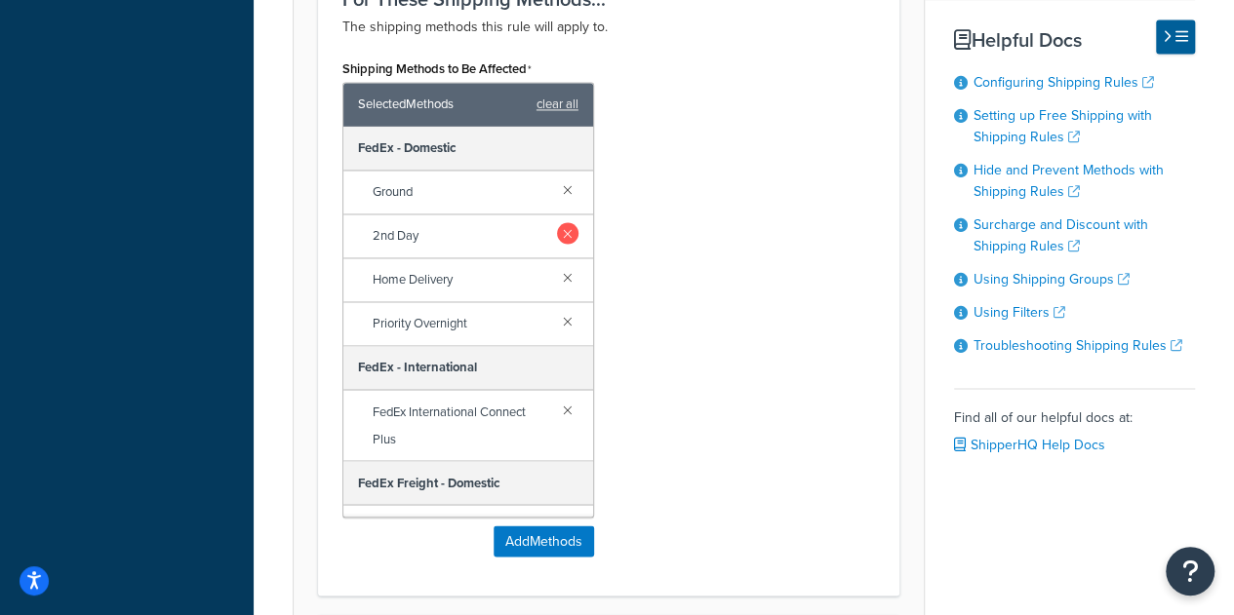
click at [557, 232] on link at bounding box center [567, 232] width 21 height 21
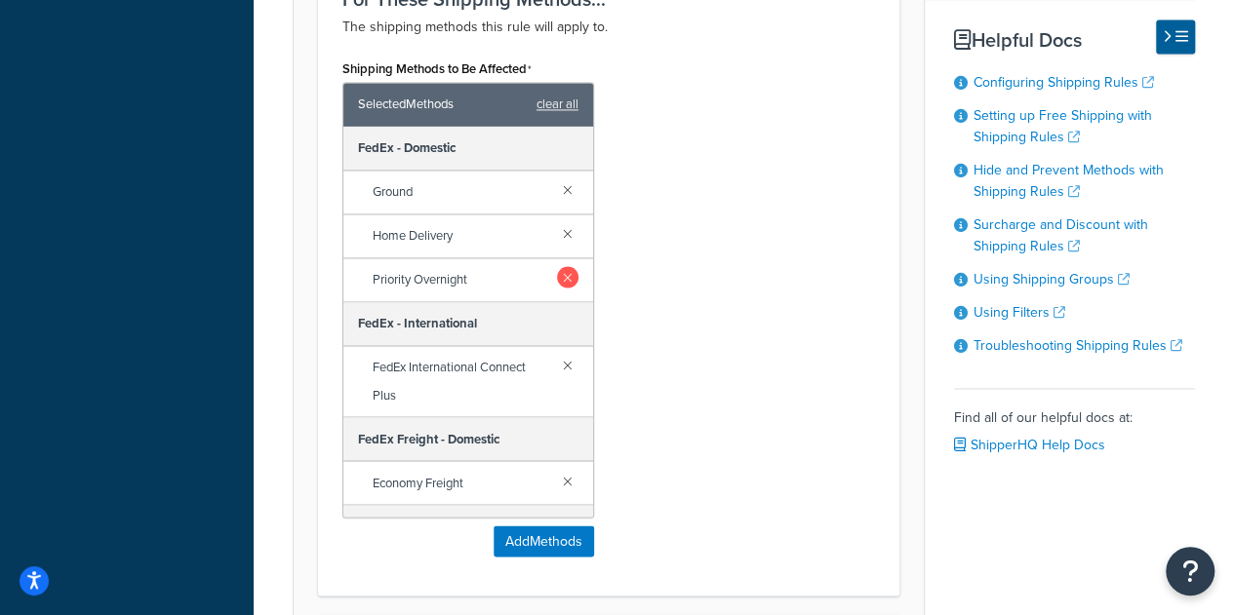
click at [557, 269] on link at bounding box center [567, 276] width 21 height 21
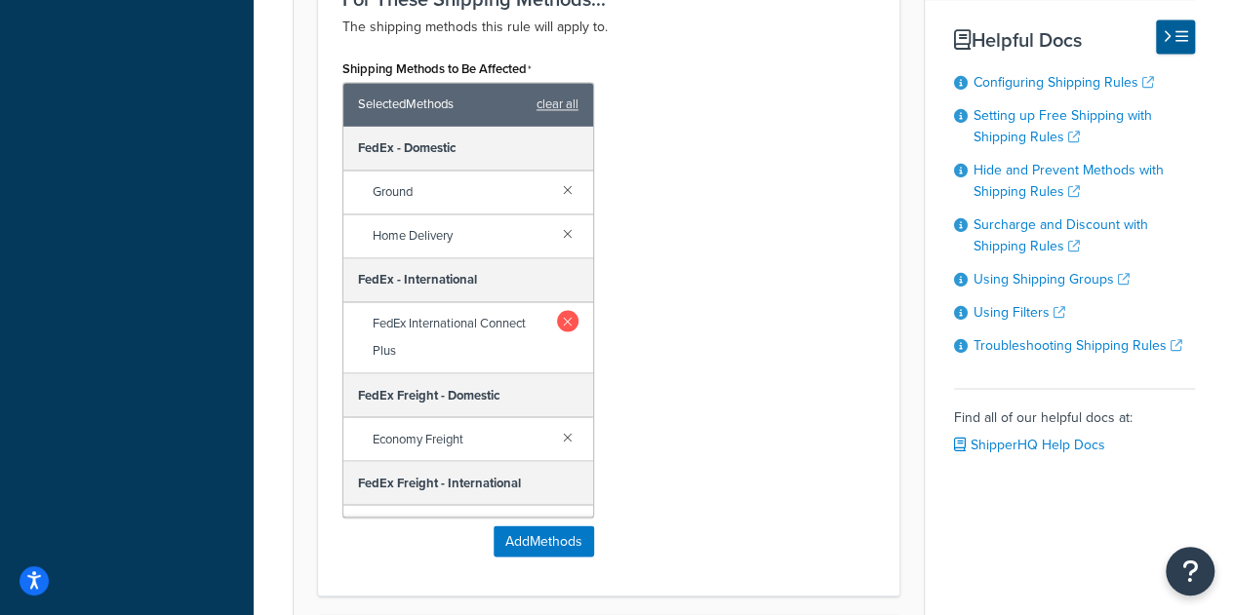
click at [557, 311] on link at bounding box center [567, 320] width 20 height 21
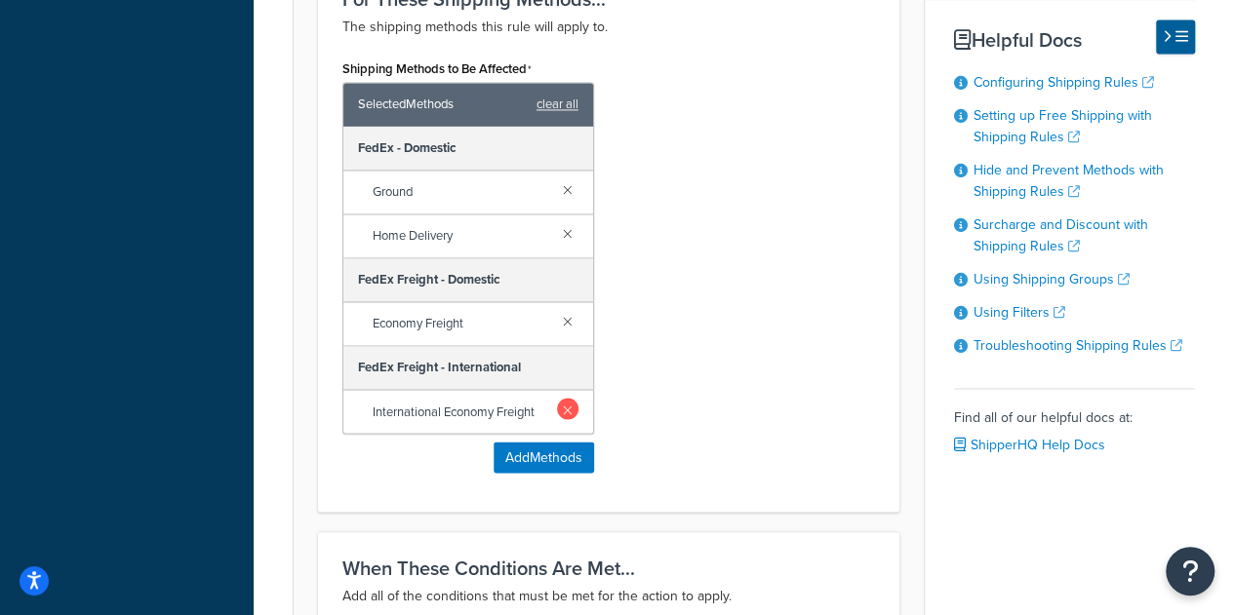
click at [567, 401] on link at bounding box center [567, 408] width 21 height 21
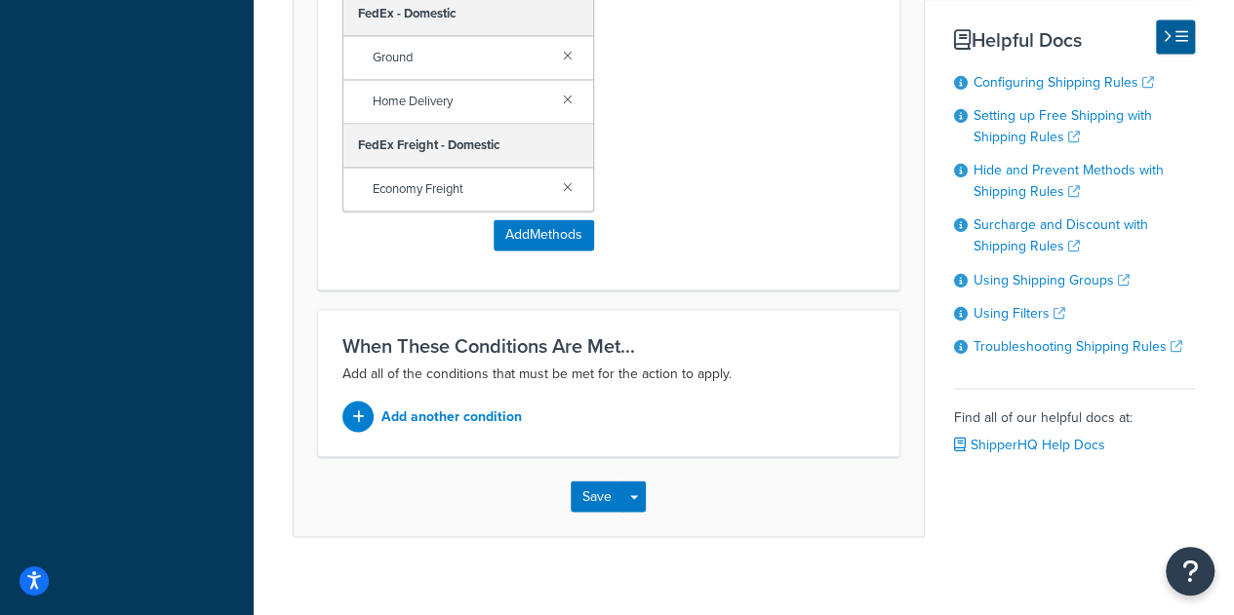
scroll to position [1610, 0]
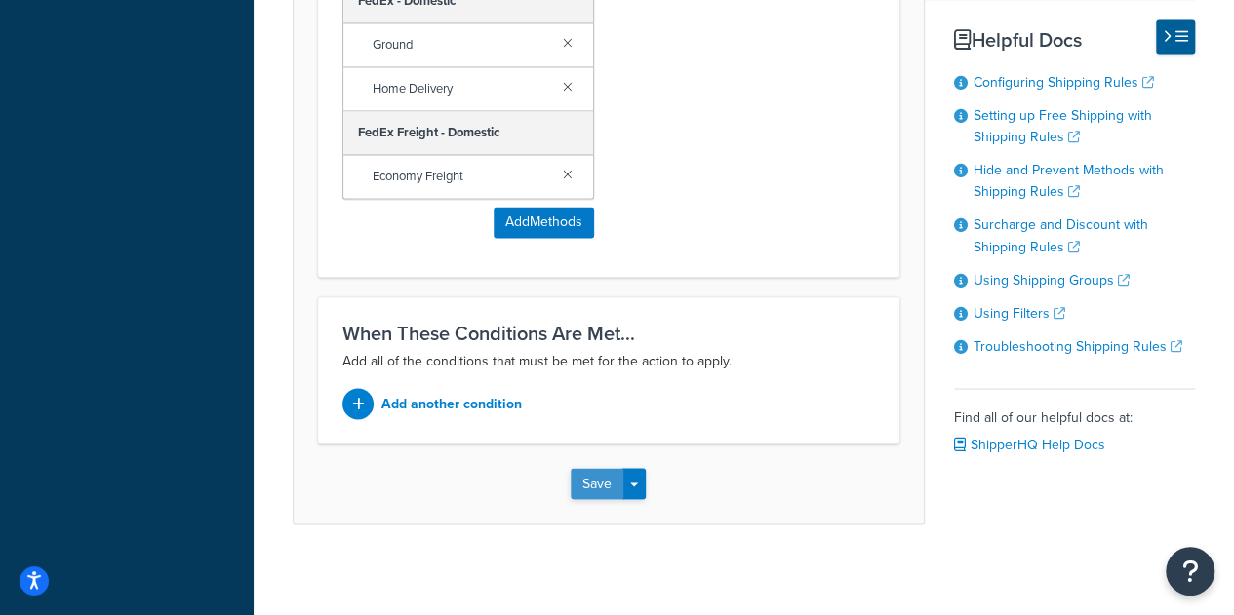
click at [599, 479] on button "Save" at bounding box center [597, 483] width 53 height 31
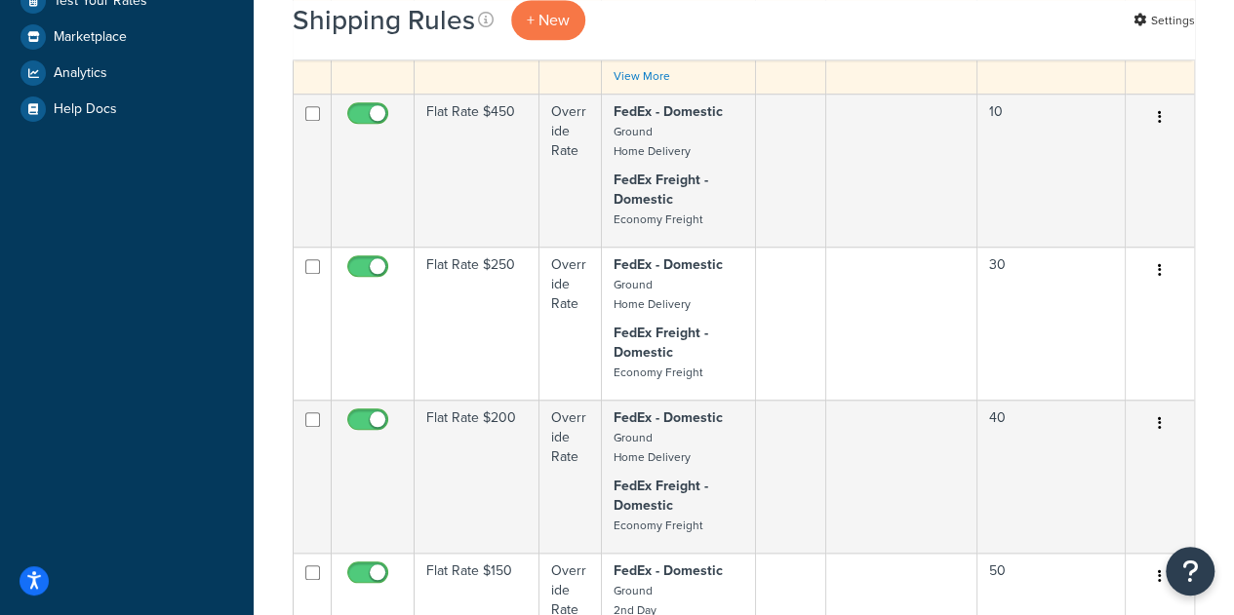
scroll to position [975, 0]
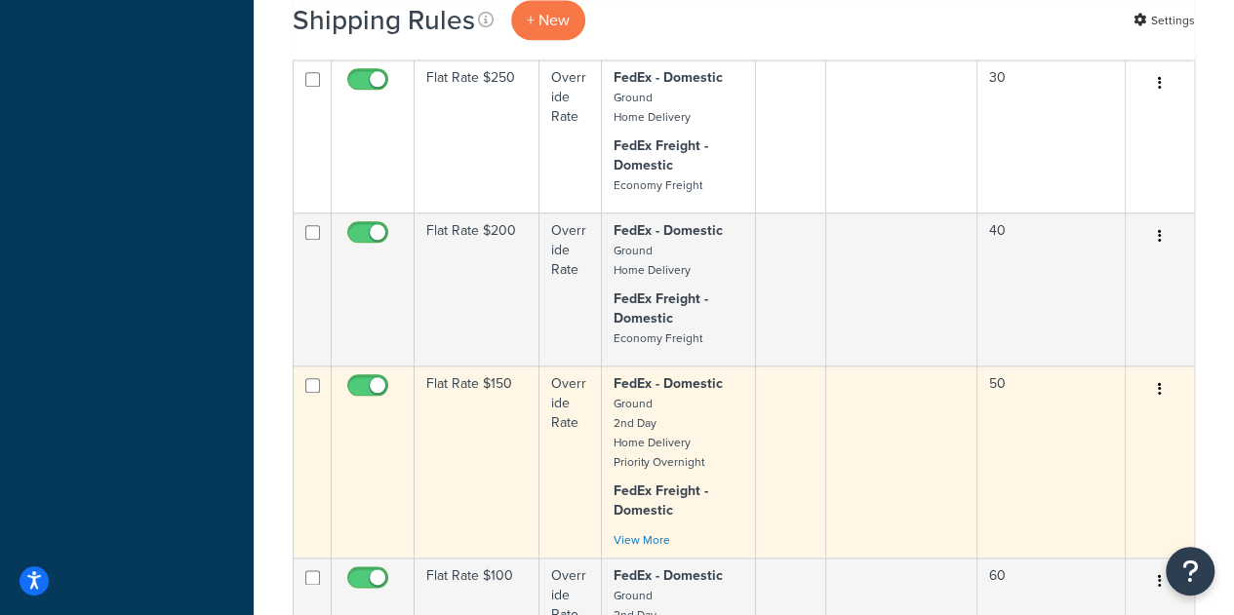
click at [476, 428] on td "Flat Rate $150" at bounding box center [477, 462] width 125 height 192
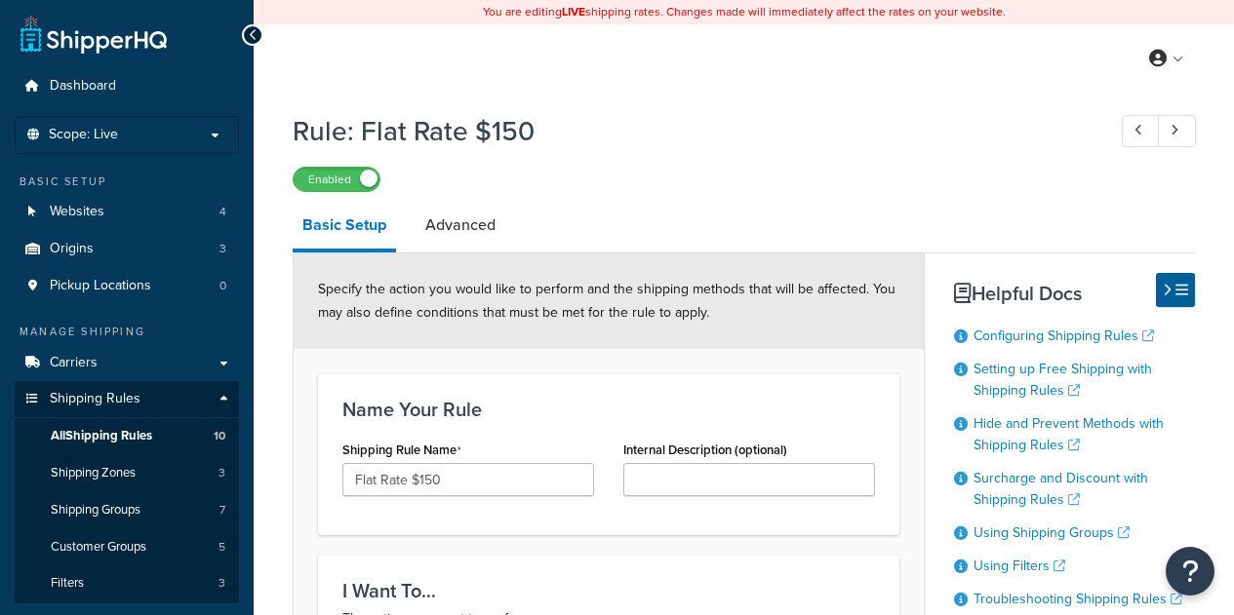
select select "ITEM"
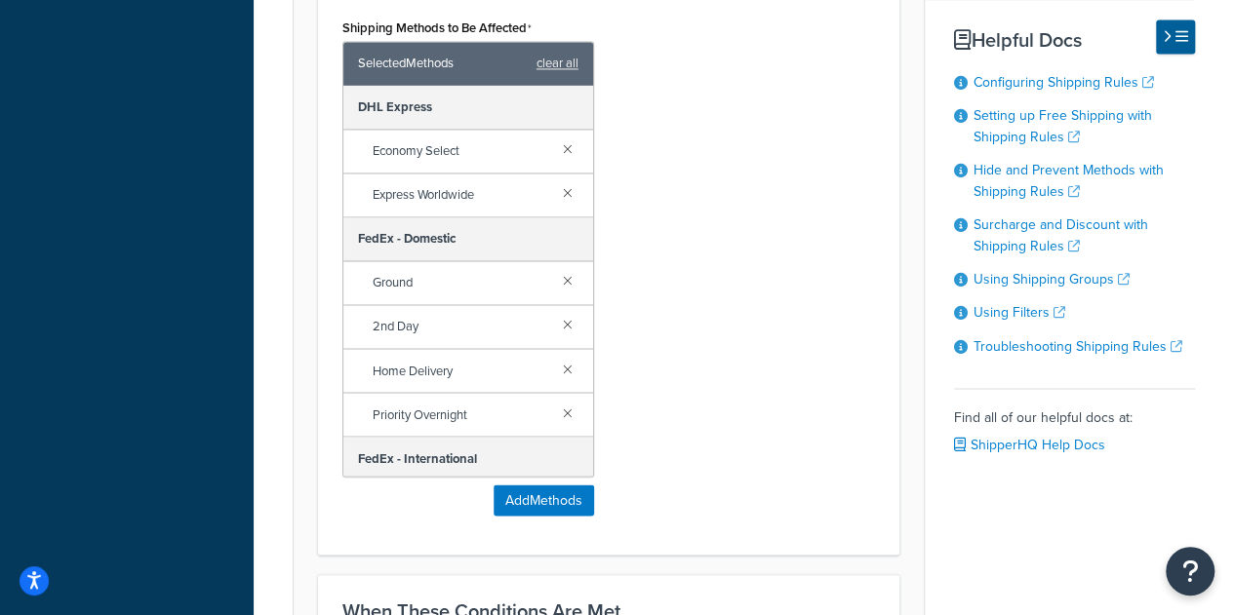
scroll to position [1463, 0]
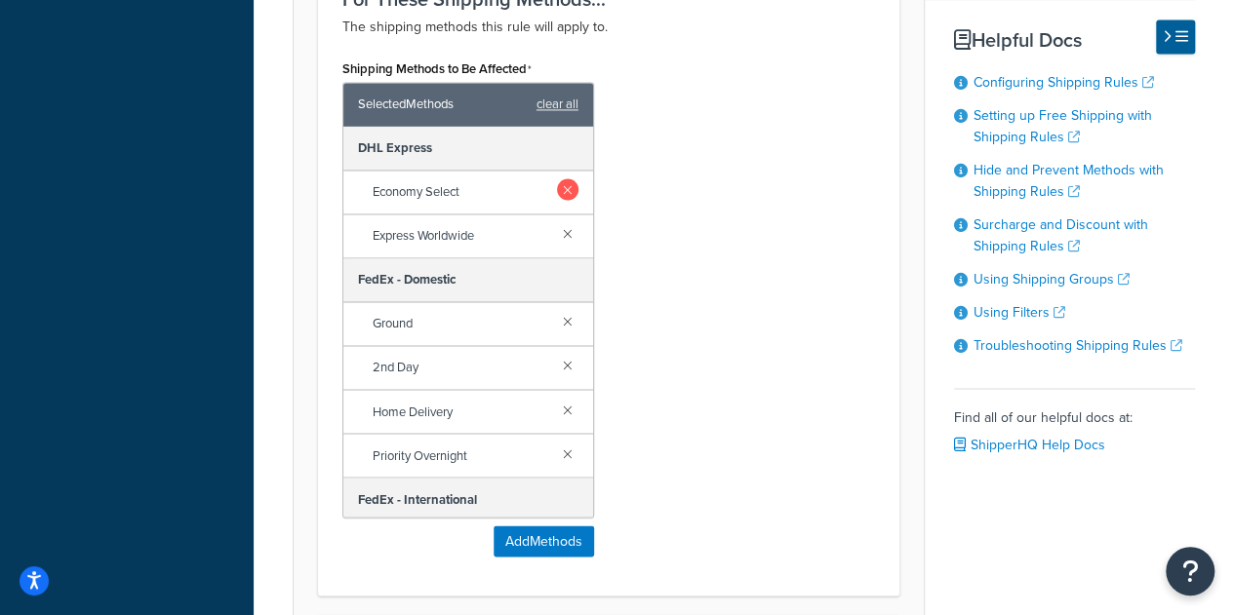
click at [557, 186] on link at bounding box center [567, 189] width 21 height 21
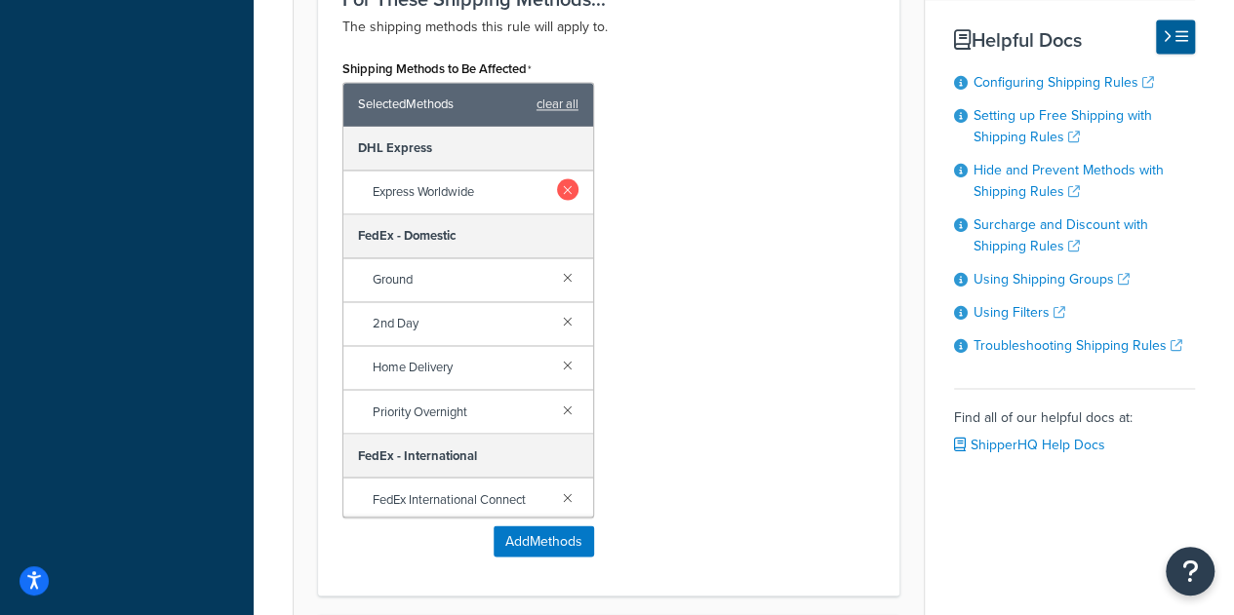
click at [557, 186] on link at bounding box center [567, 189] width 21 height 21
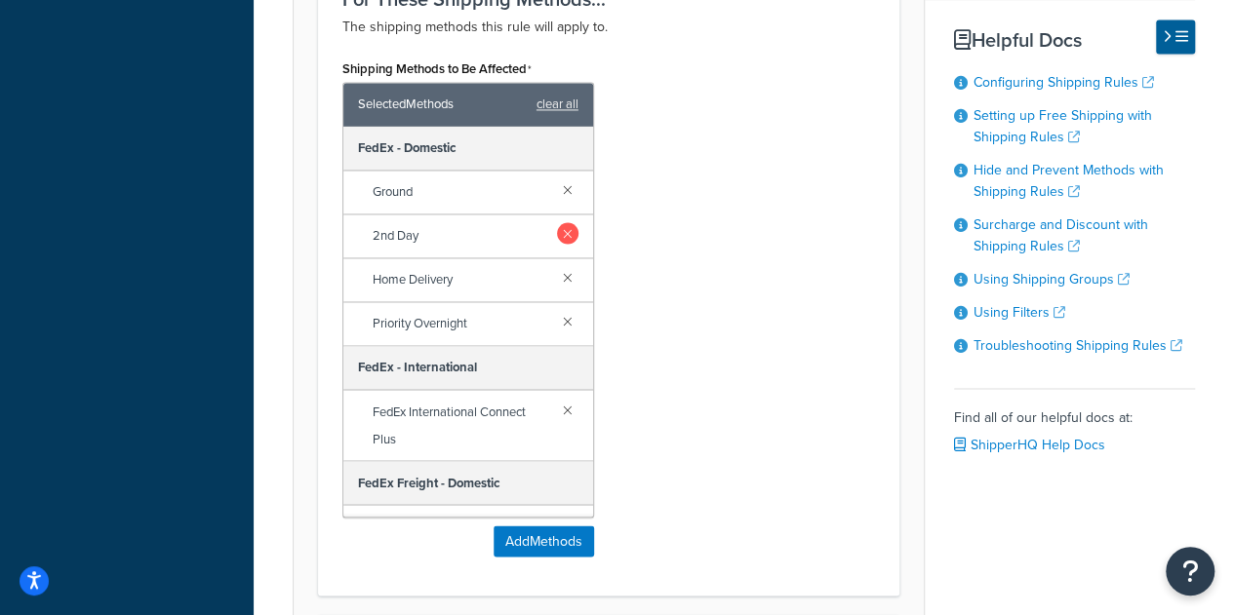
click at [557, 233] on link at bounding box center [567, 232] width 21 height 21
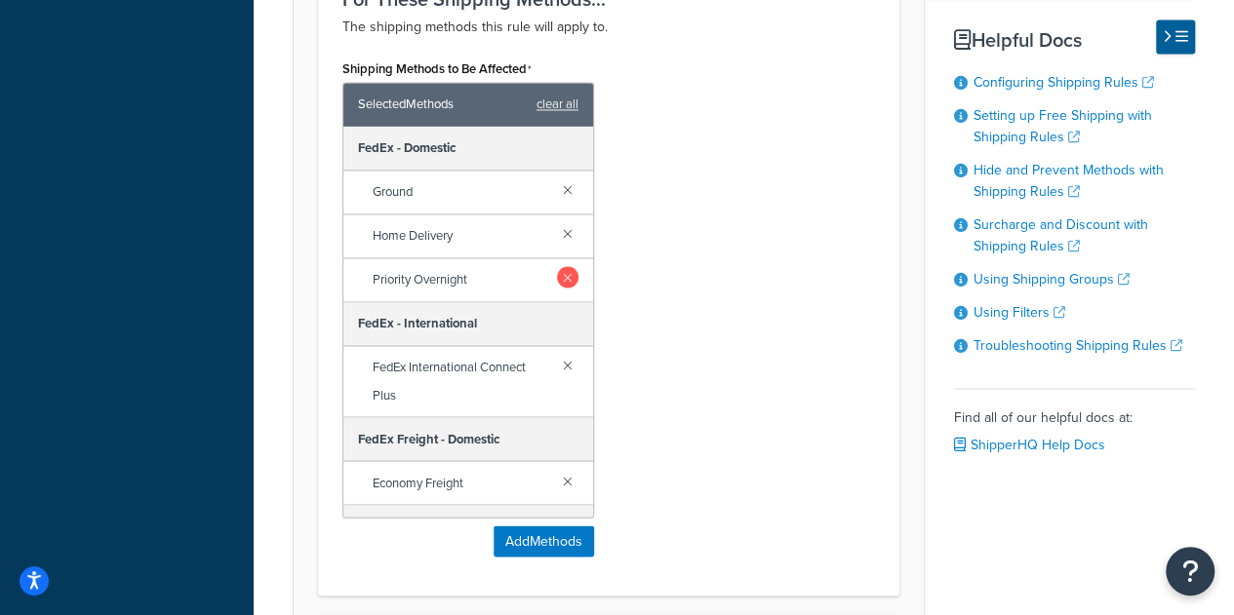
click at [557, 269] on link at bounding box center [567, 276] width 21 height 21
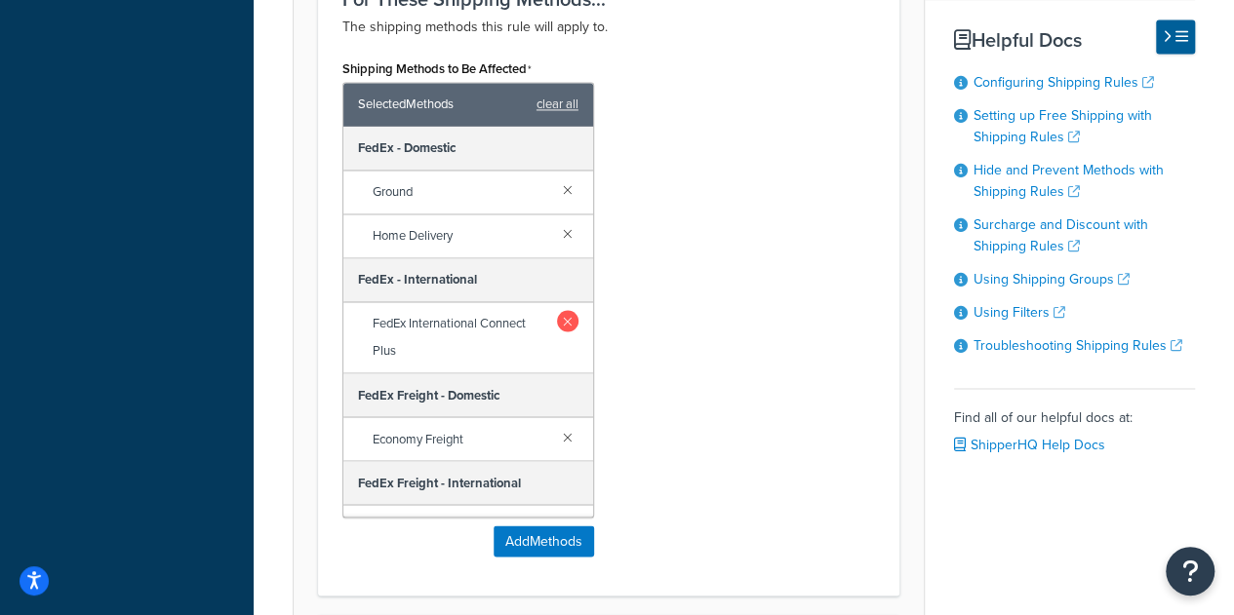
click at [557, 314] on link at bounding box center [567, 320] width 20 height 21
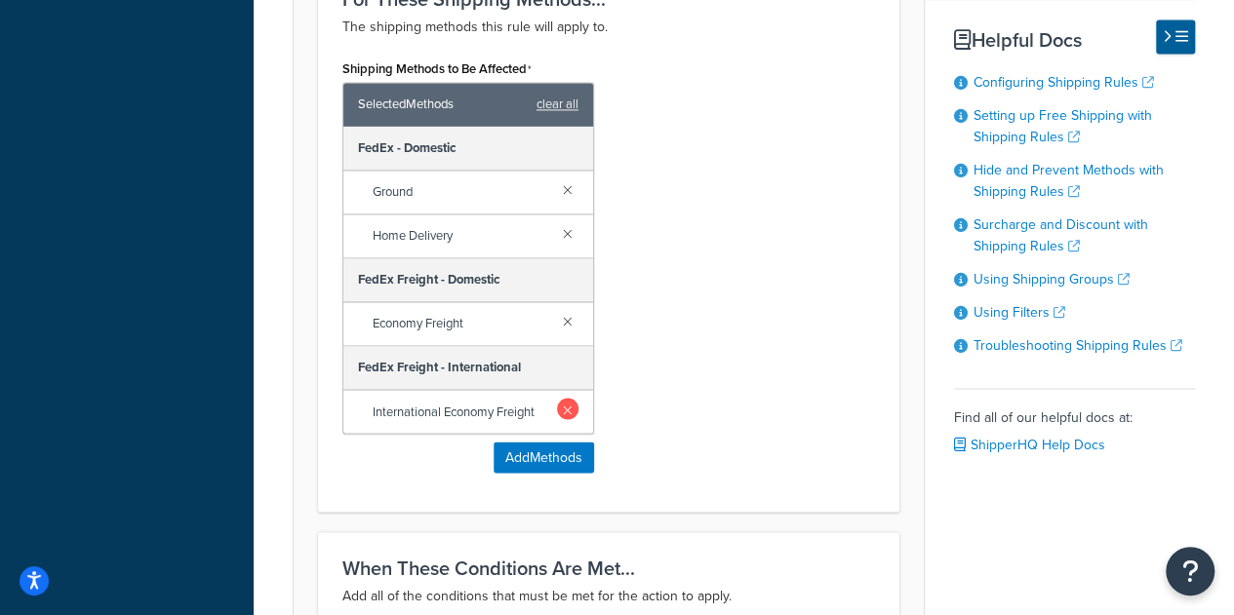
click at [565, 408] on link at bounding box center [567, 408] width 21 height 21
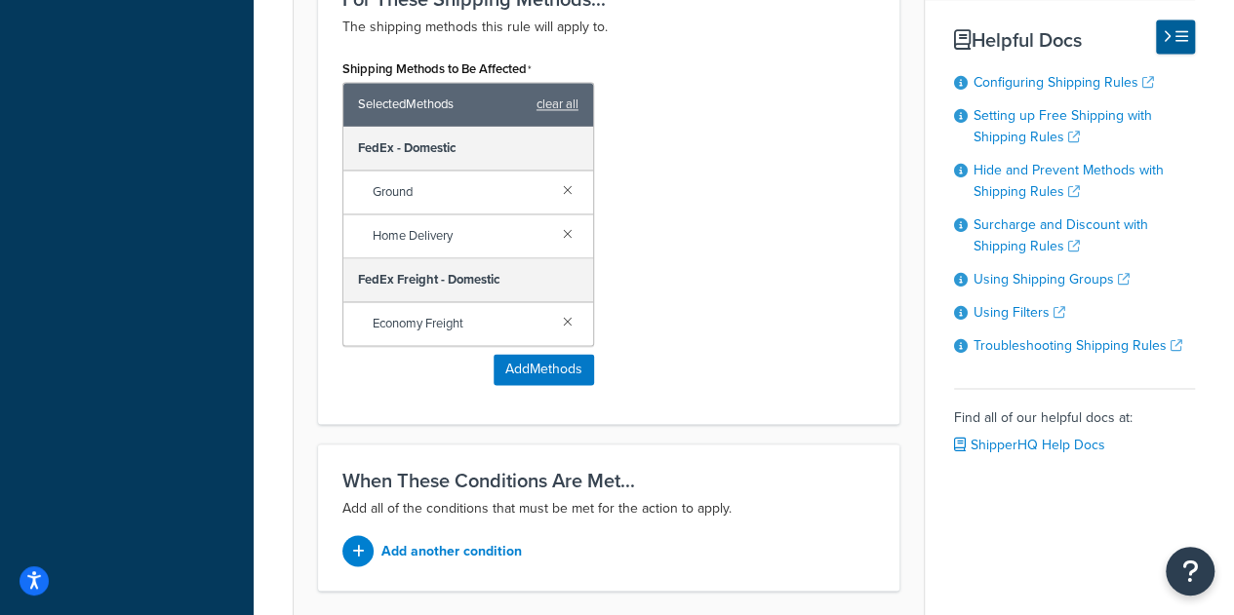
scroll to position [1610, 0]
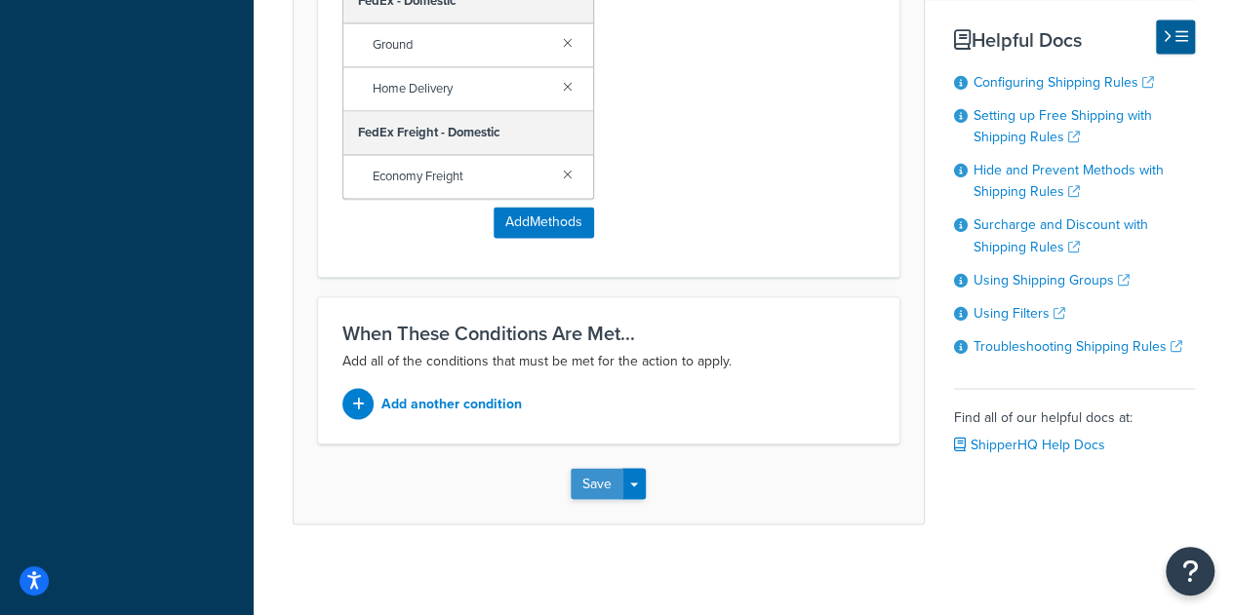
click at [601, 478] on button "Save" at bounding box center [597, 483] width 53 height 31
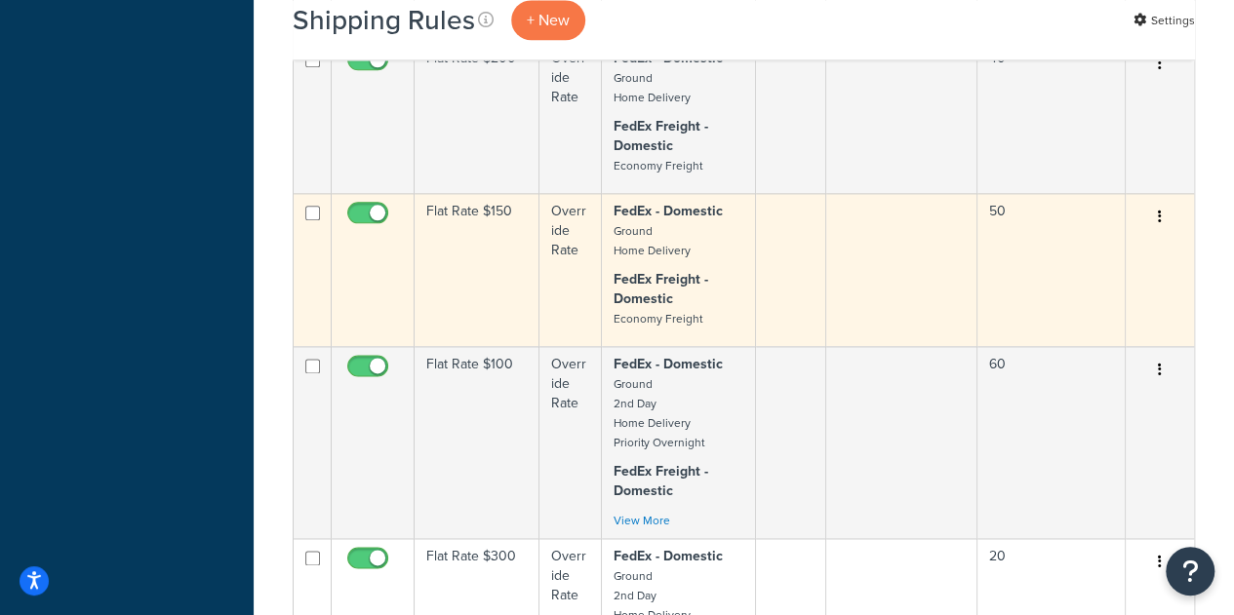
scroll to position [1268, 0]
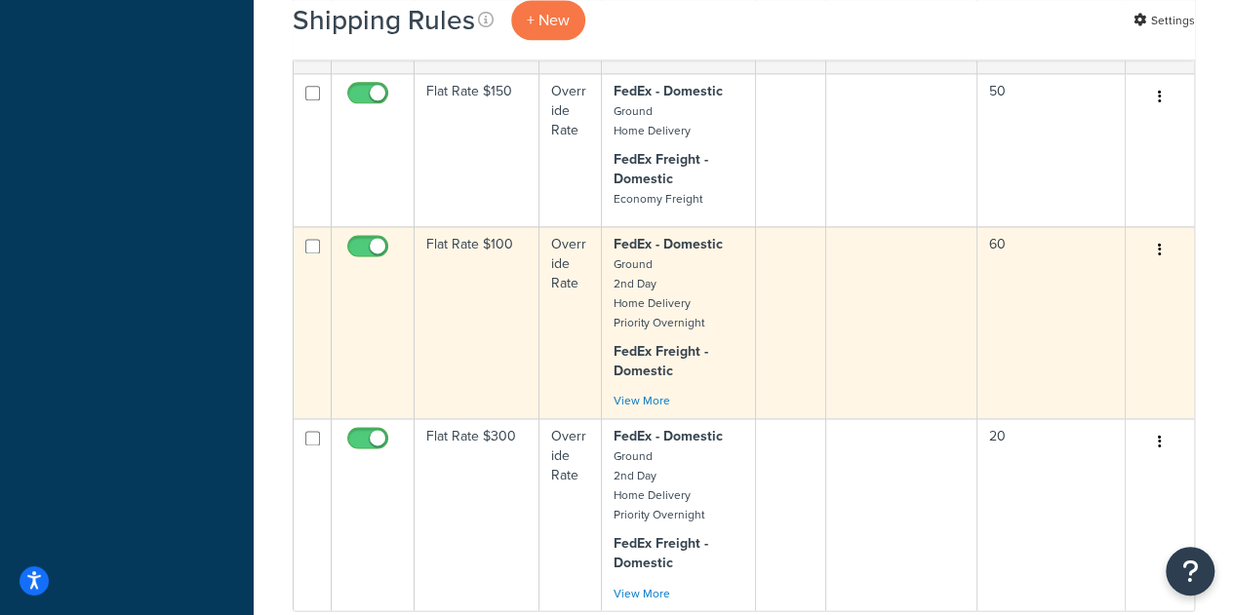
click at [483, 325] on td "Flat Rate $100" at bounding box center [477, 322] width 125 height 192
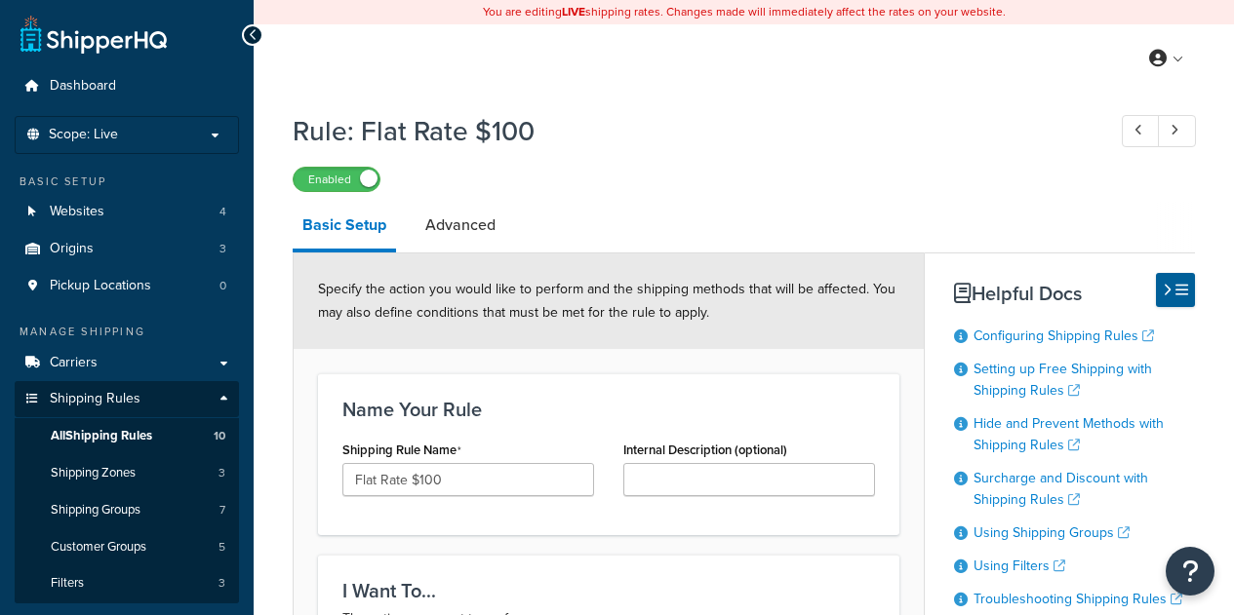
select select "ITEM"
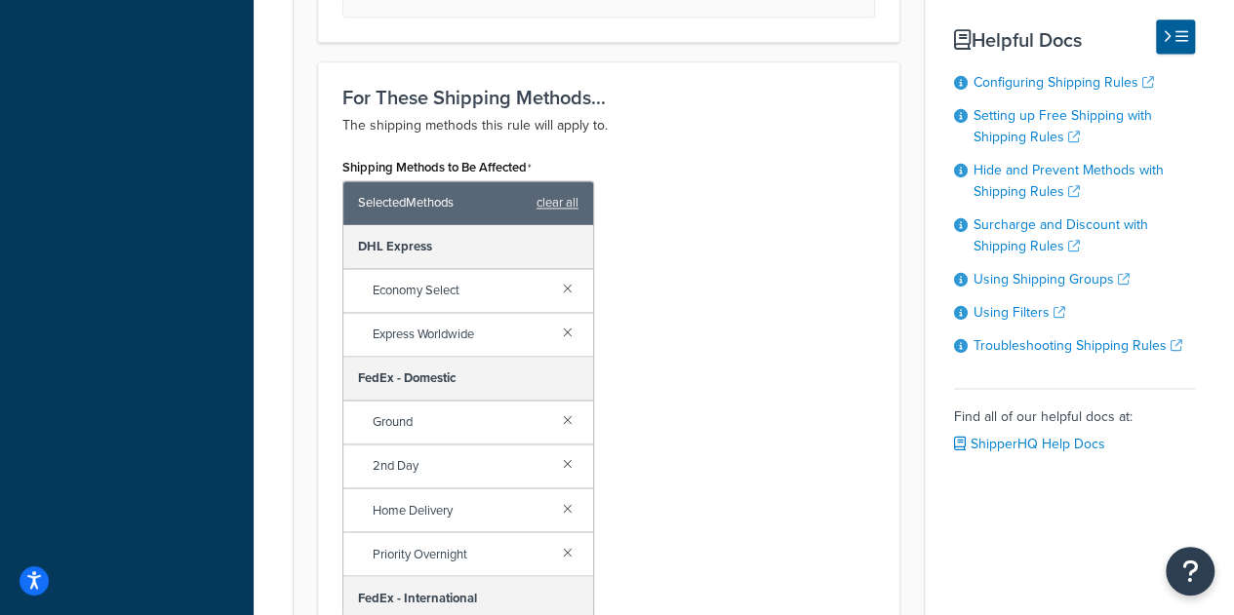
scroll to position [1366, 0]
click at [557, 288] on link at bounding box center [567, 286] width 21 height 21
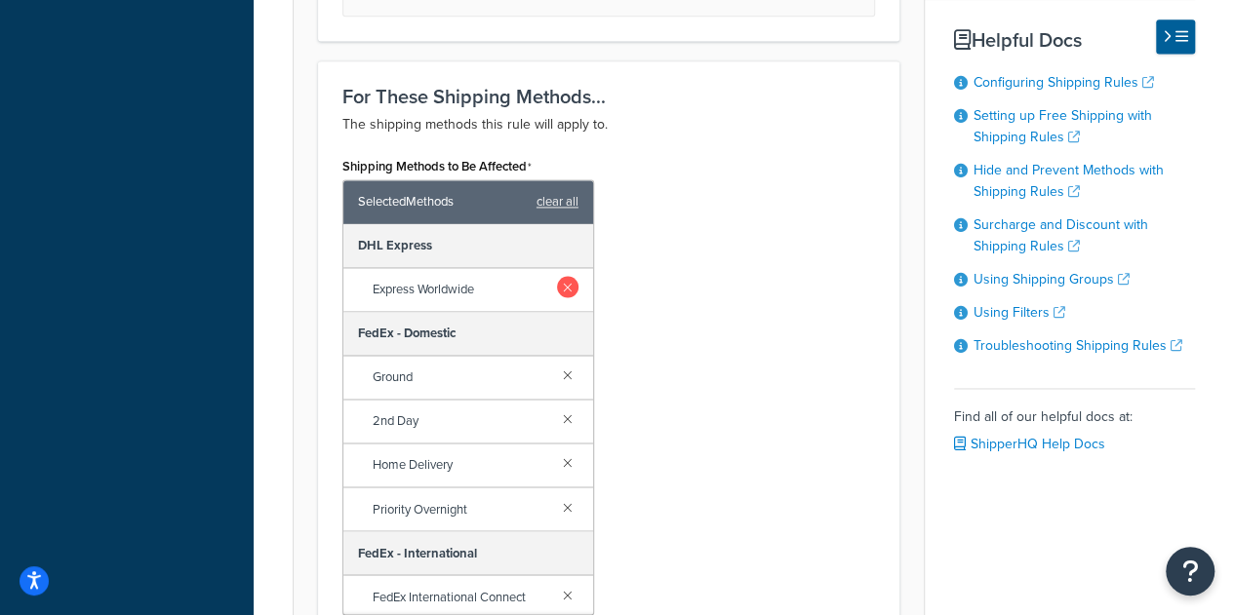
click at [557, 285] on link at bounding box center [567, 286] width 21 height 21
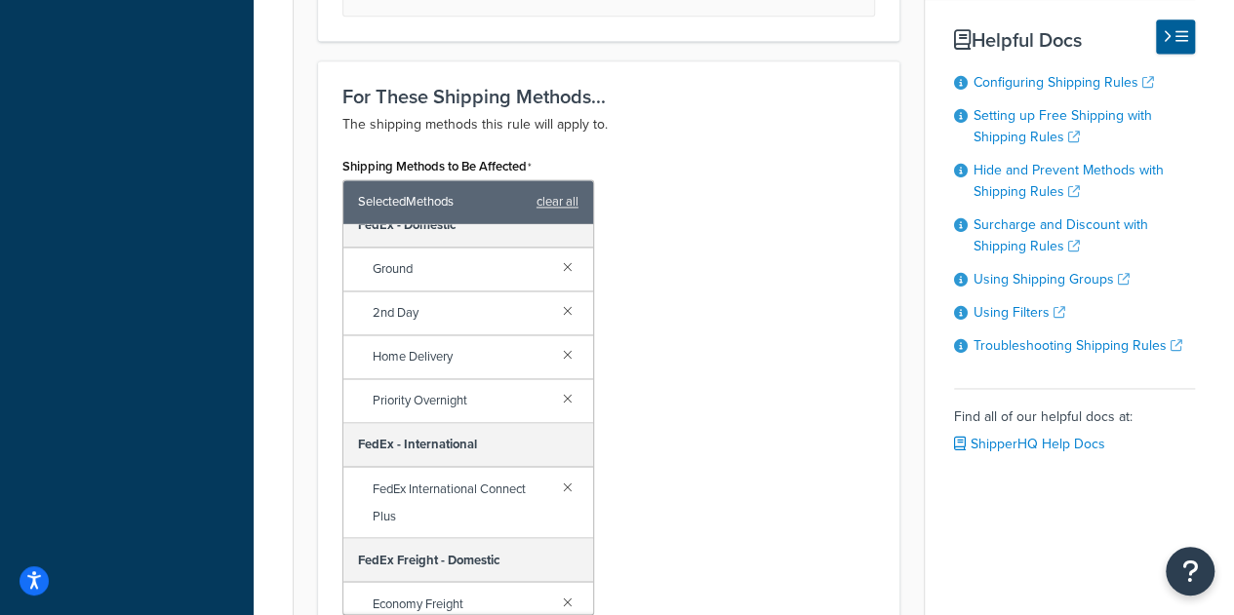
scroll to position [0, 0]
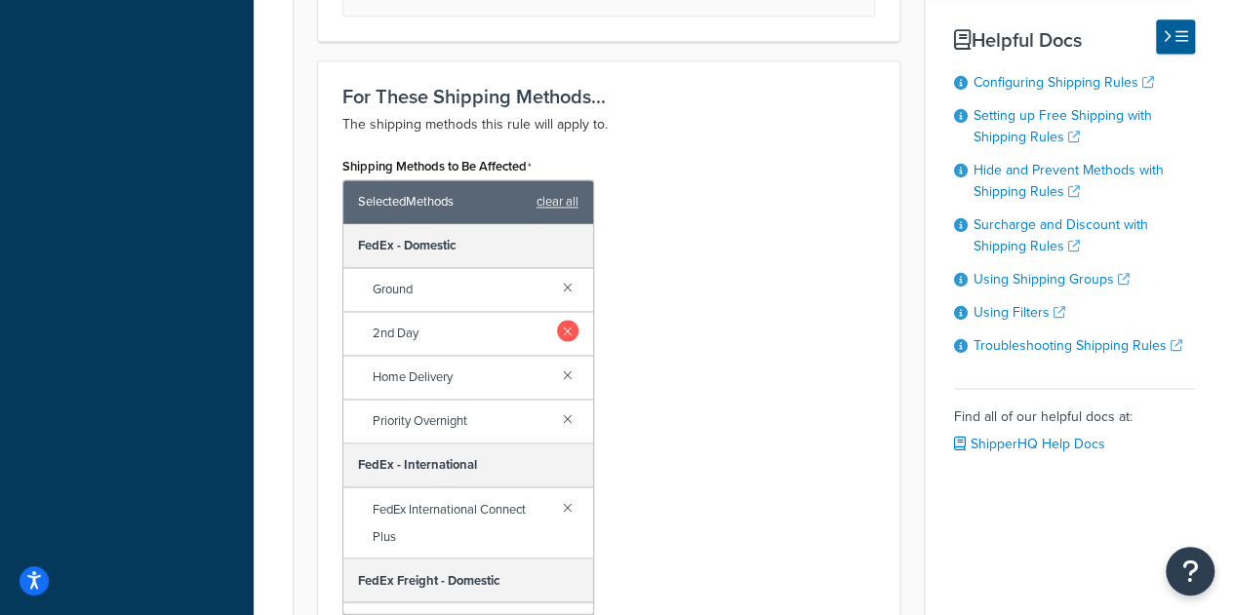
click at [557, 333] on link at bounding box center [567, 330] width 21 height 21
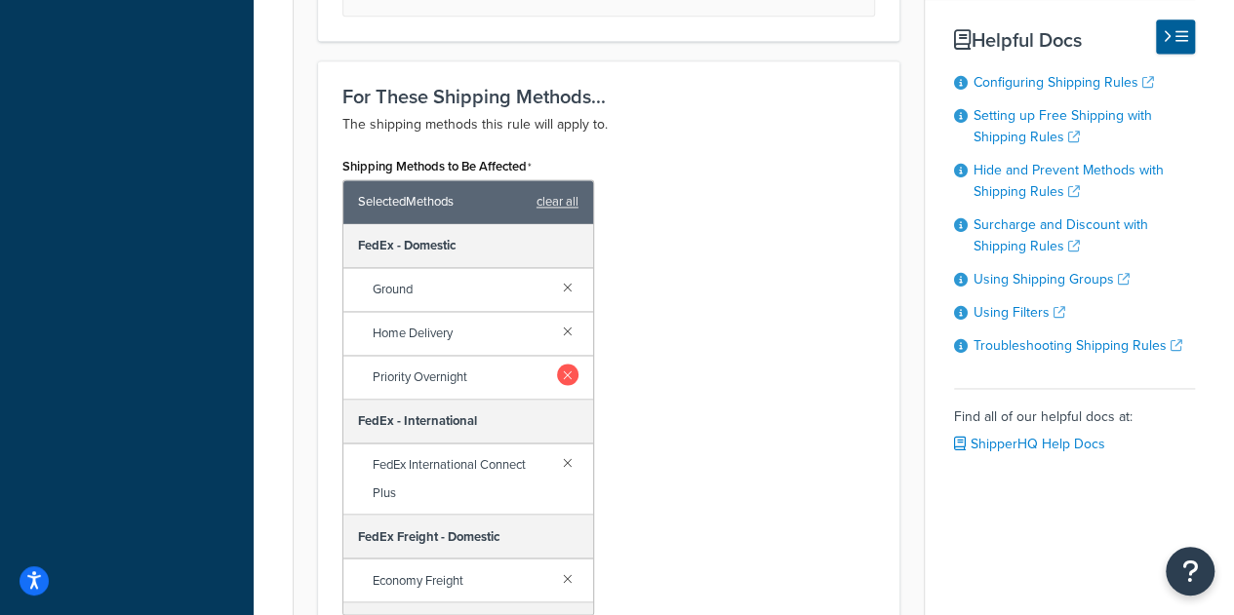
click at [557, 374] on link at bounding box center [567, 374] width 21 height 21
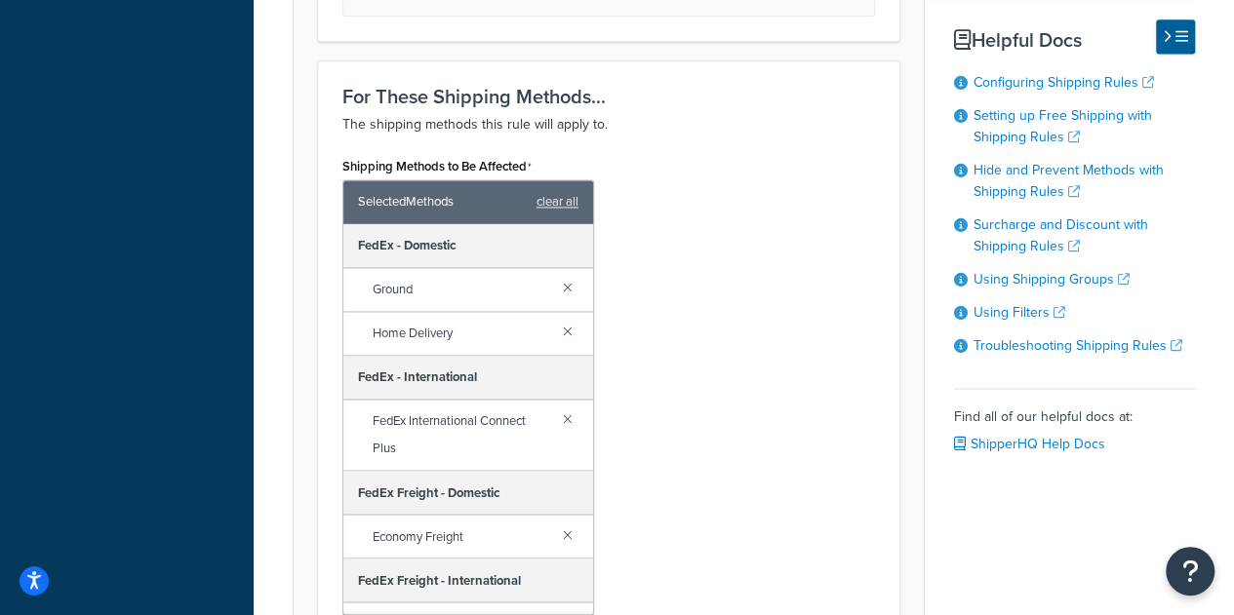
scroll to position [1463, 0]
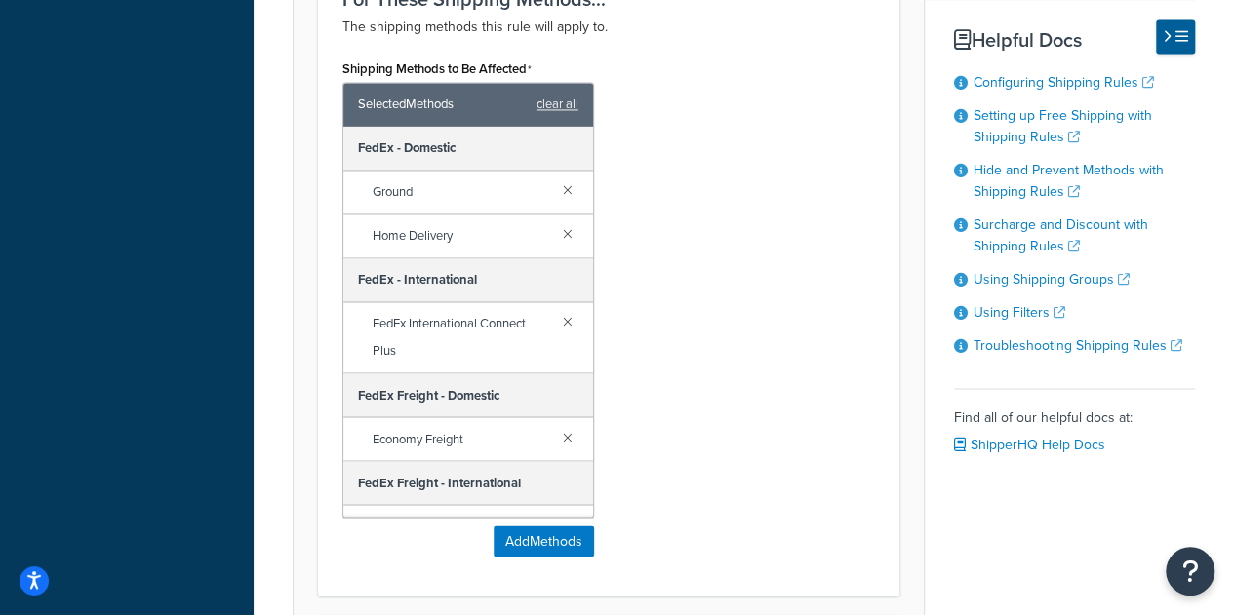
drag, startPoint x: 555, startPoint y: 323, endPoint x: 463, endPoint y: 320, distance: 91.7
click at [557, 323] on link at bounding box center [567, 320] width 20 height 21
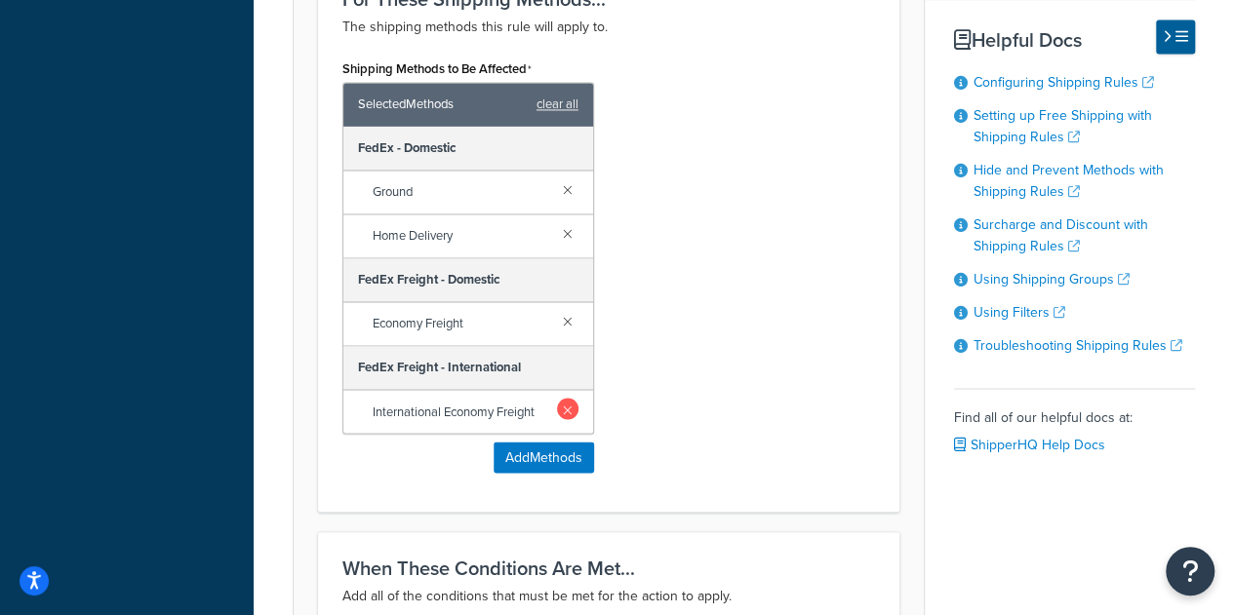
click at [569, 403] on link at bounding box center [567, 408] width 21 height 21
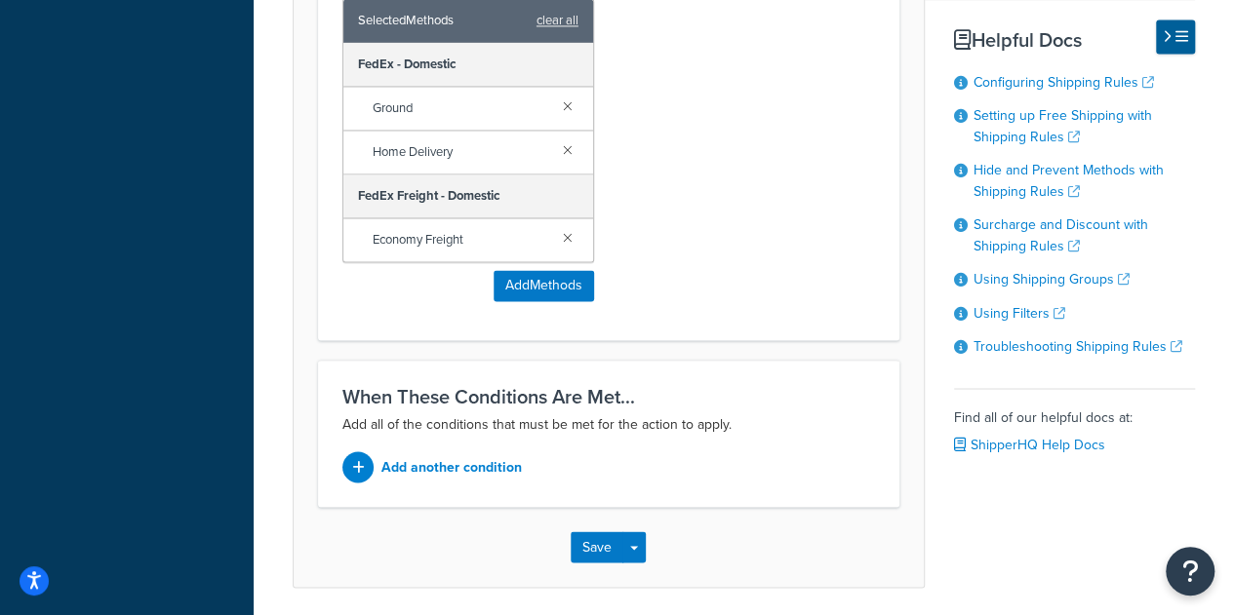
scroll to position [1610, 0]
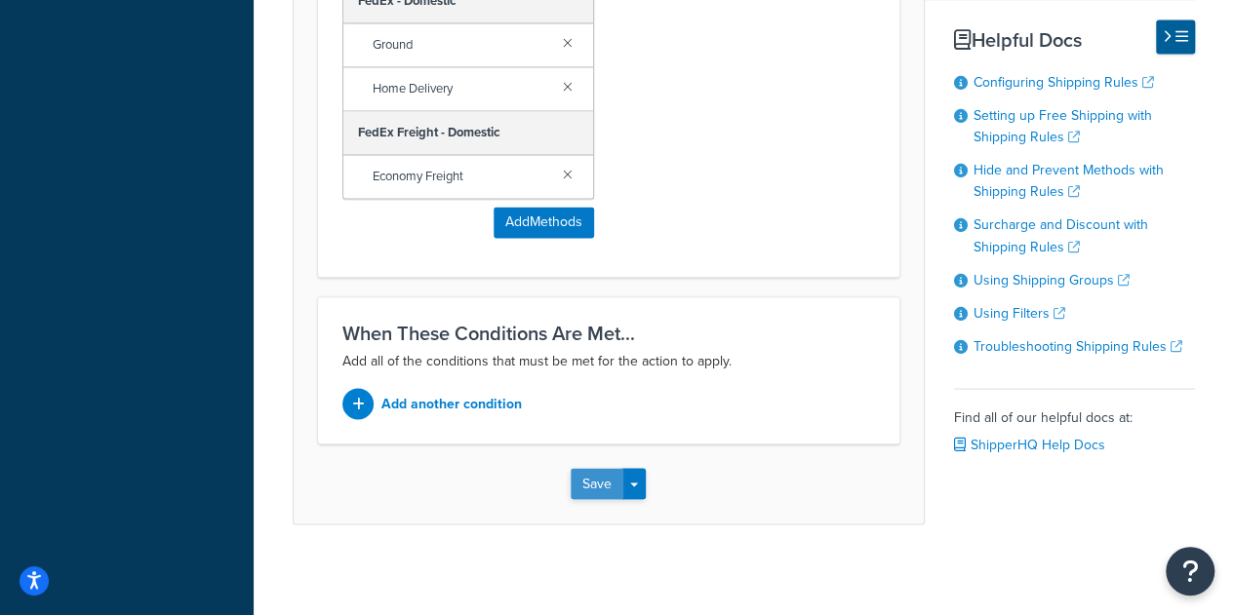
click at [590, 469] on button "Save" at bounding box center [597, 483] width 53 height 31
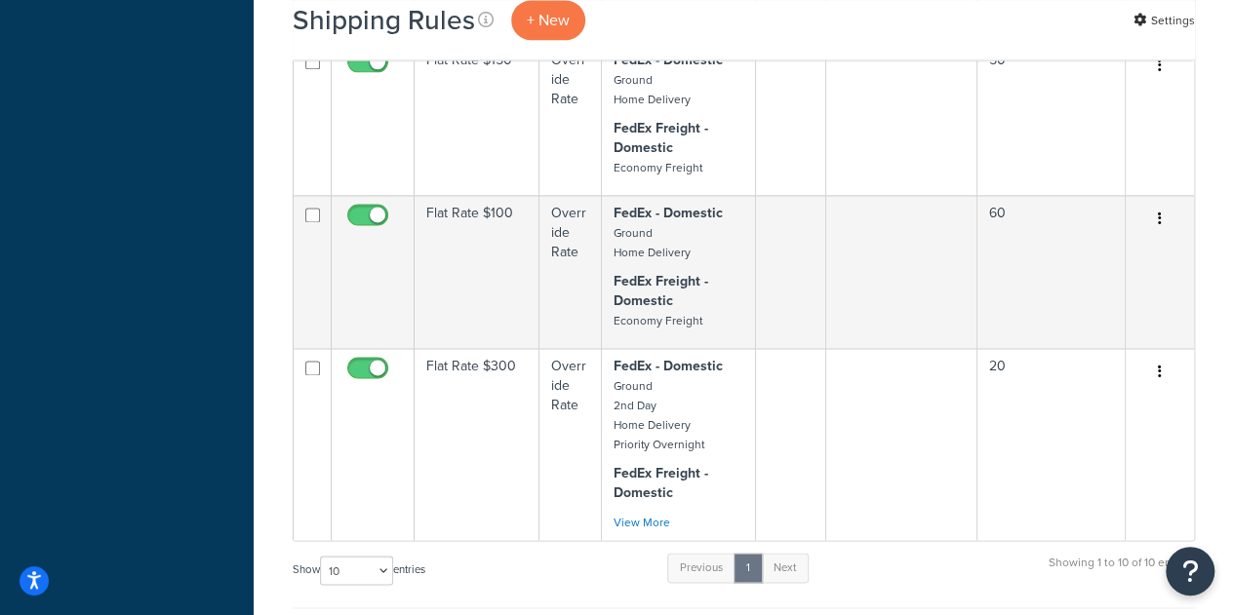
scroll to position [1366, 0]
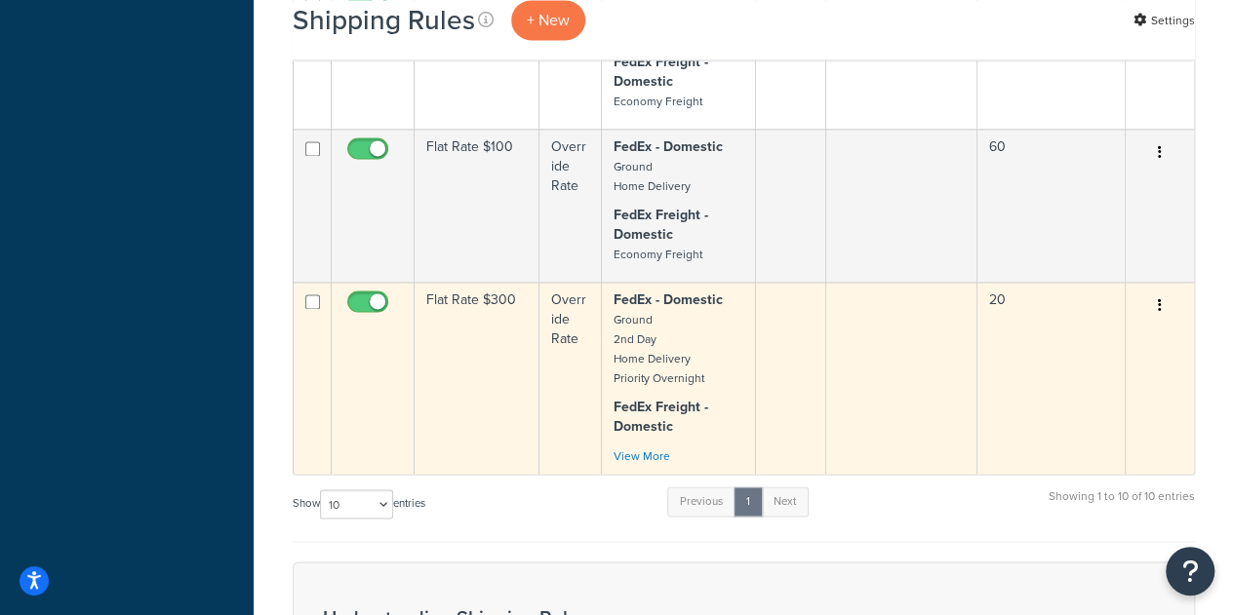
click at [489, 357] on td "Flat Rate $300" at bounding box center [477, 378] width 125 height 192
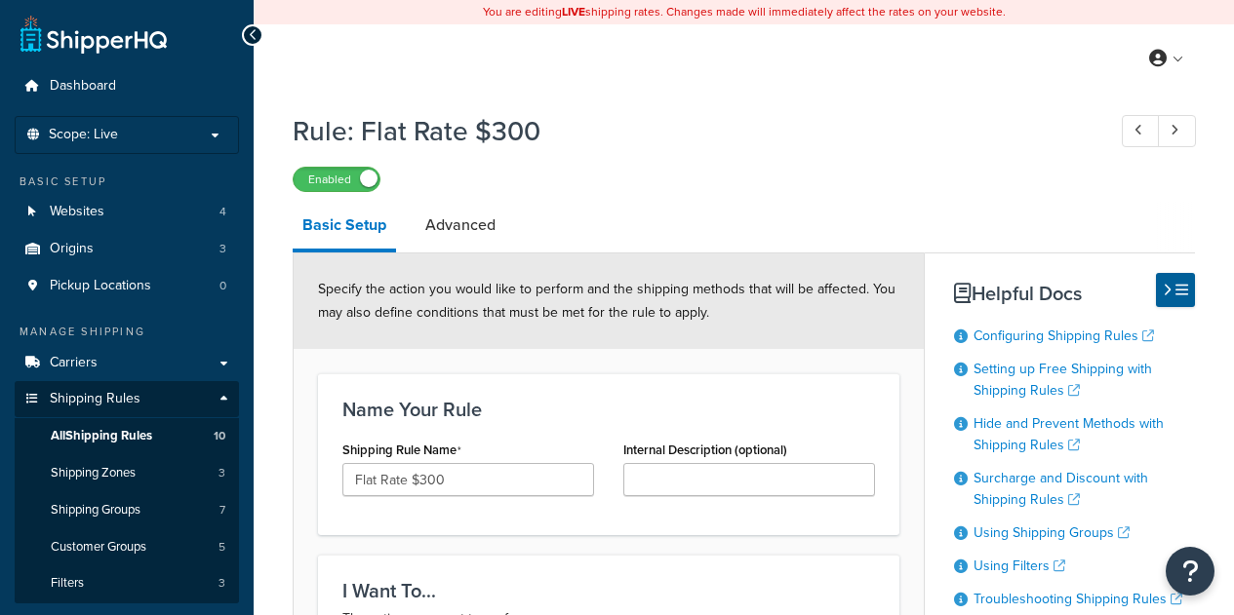
select select "ITEM"
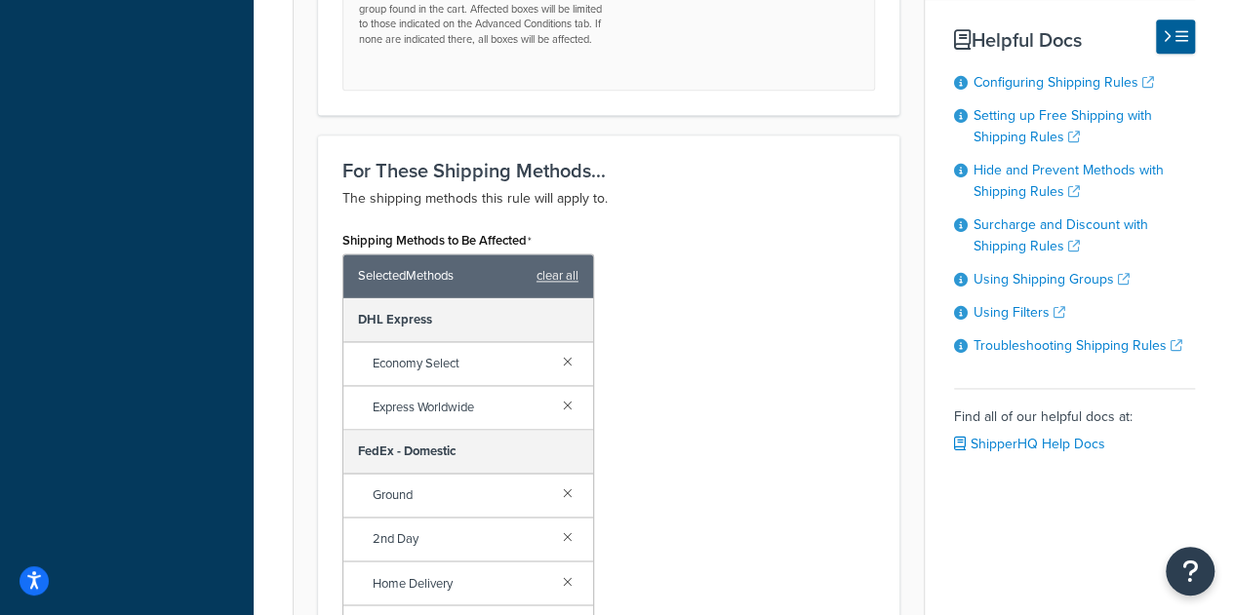
scroll to position [1463, 0]
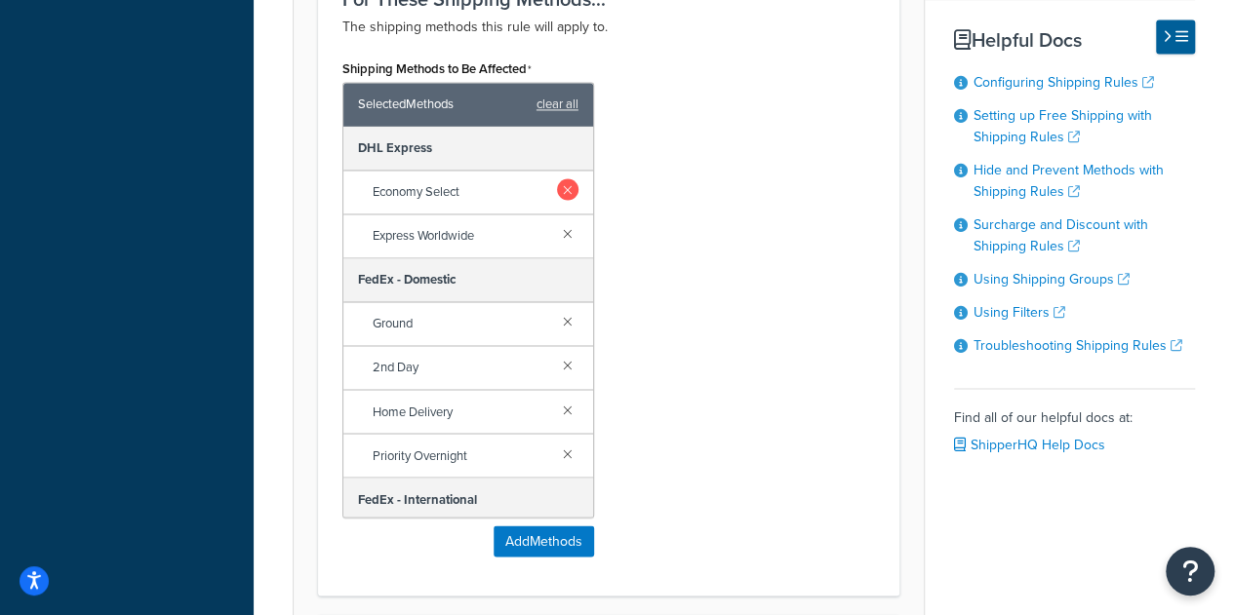
click at [557, 186] on link at bounding box center [567, 189] width 21 height 21
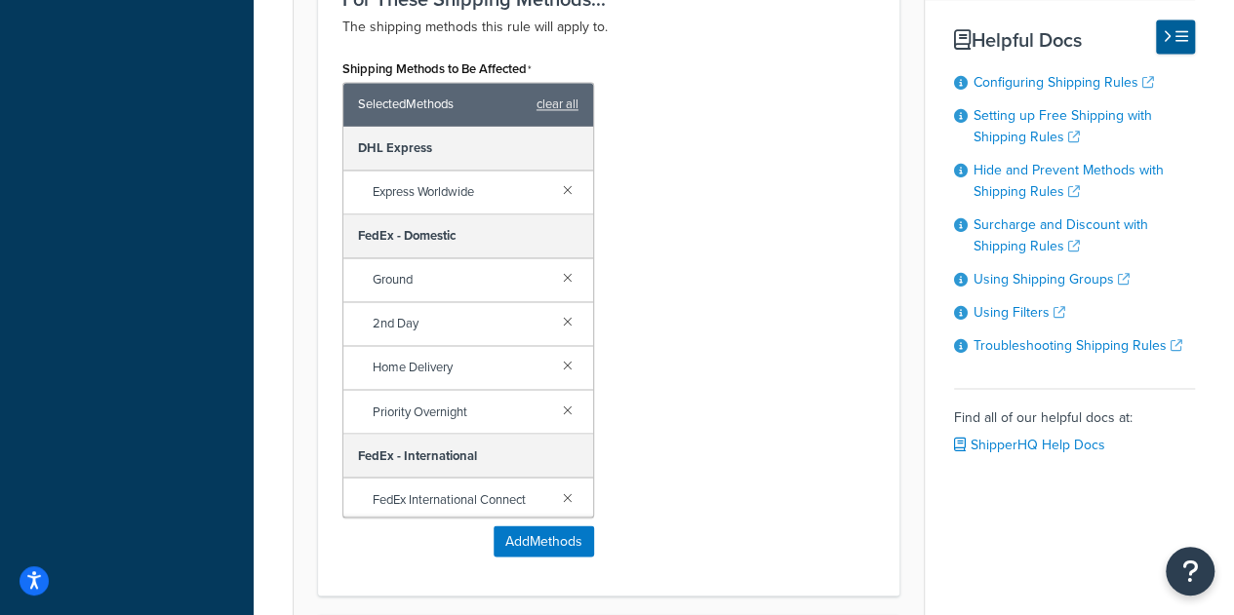
click at [557, 186] on link at bounding box center [567, 189] width 21 height 21
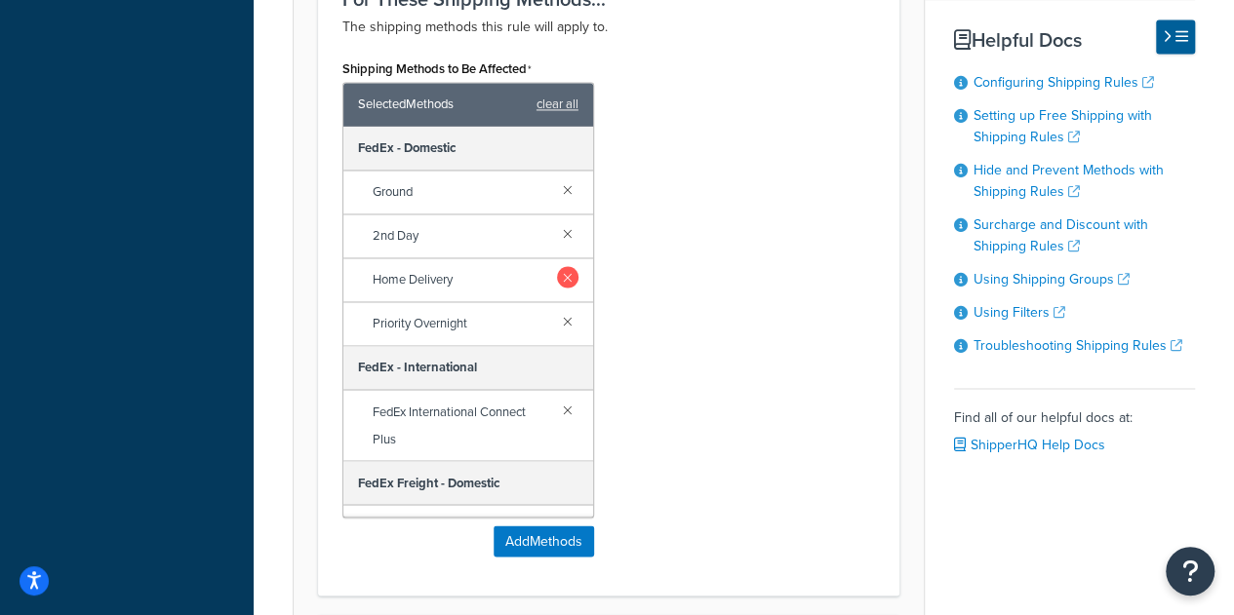
click at [557, 233] on link at bounding box center [567, 232] width 21 height 21
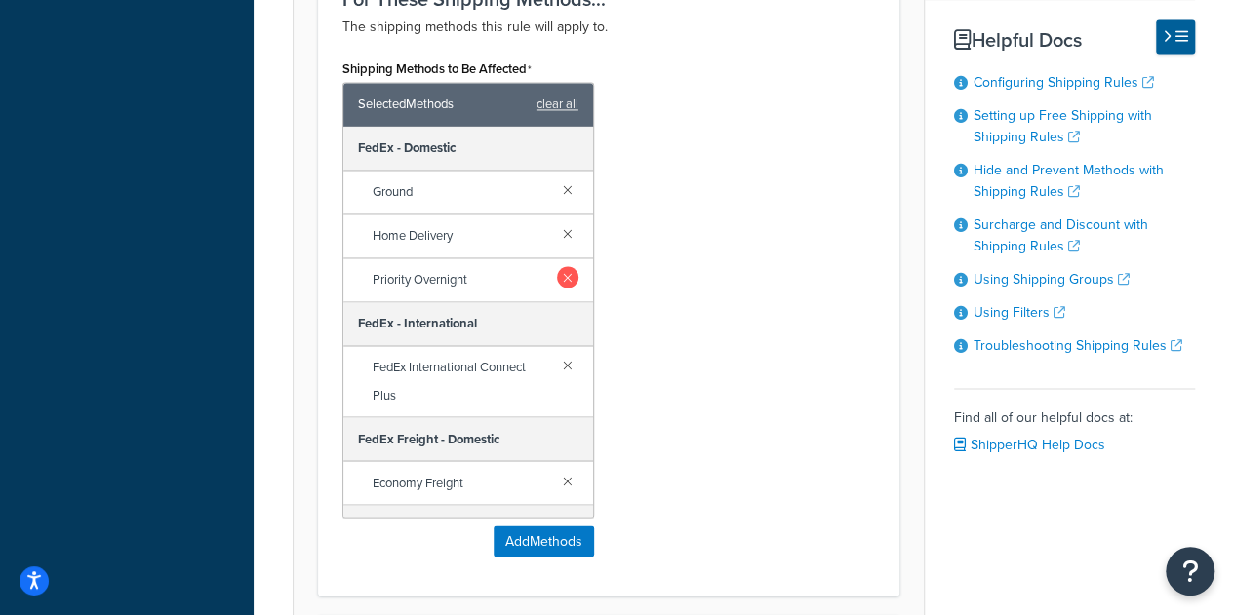
click at [557, 276] on link at bounding box center [567, 276] width 21 height 21
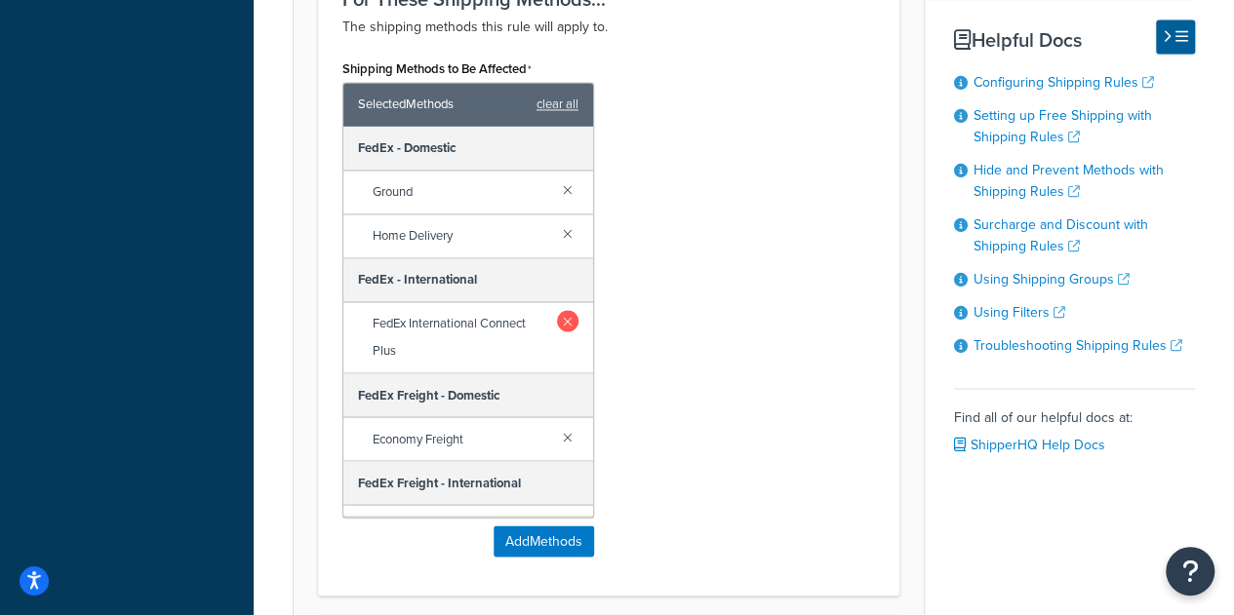
click at [559, 315] on link at bounding box center [567, 320] width 20 height 21
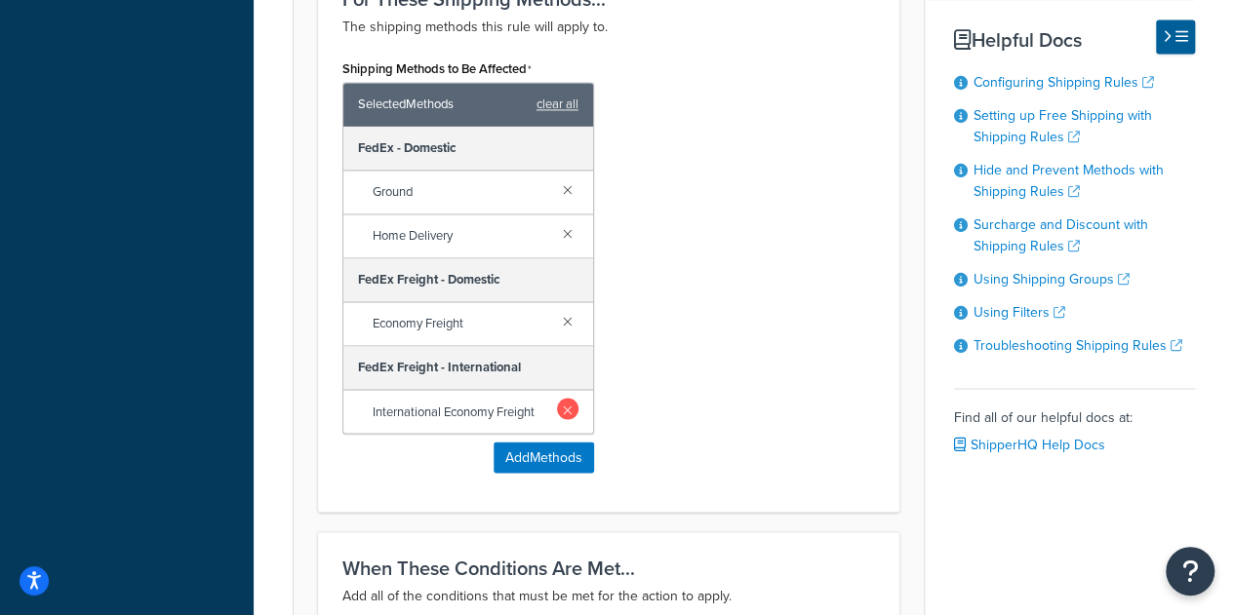
click at [570, 403] on link at bounding box center [567, 408] width 21 height 21
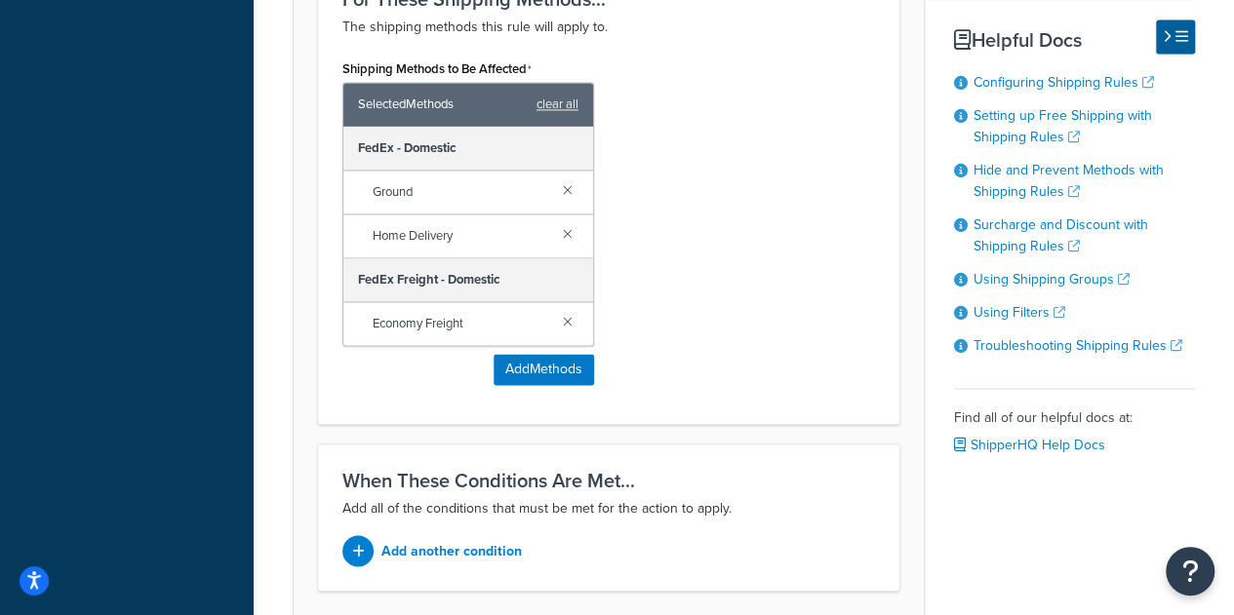
scroll to position [1610, 0]
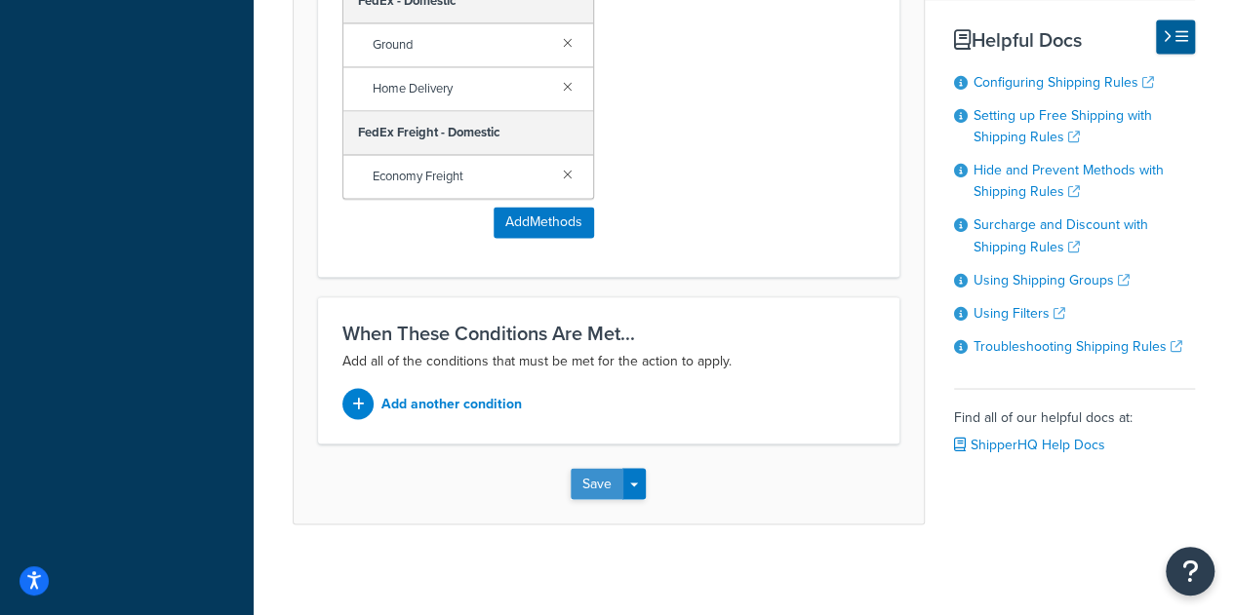
click at [595, 475] on button "Save" at bounding box center [597, 483] width 53 height 31
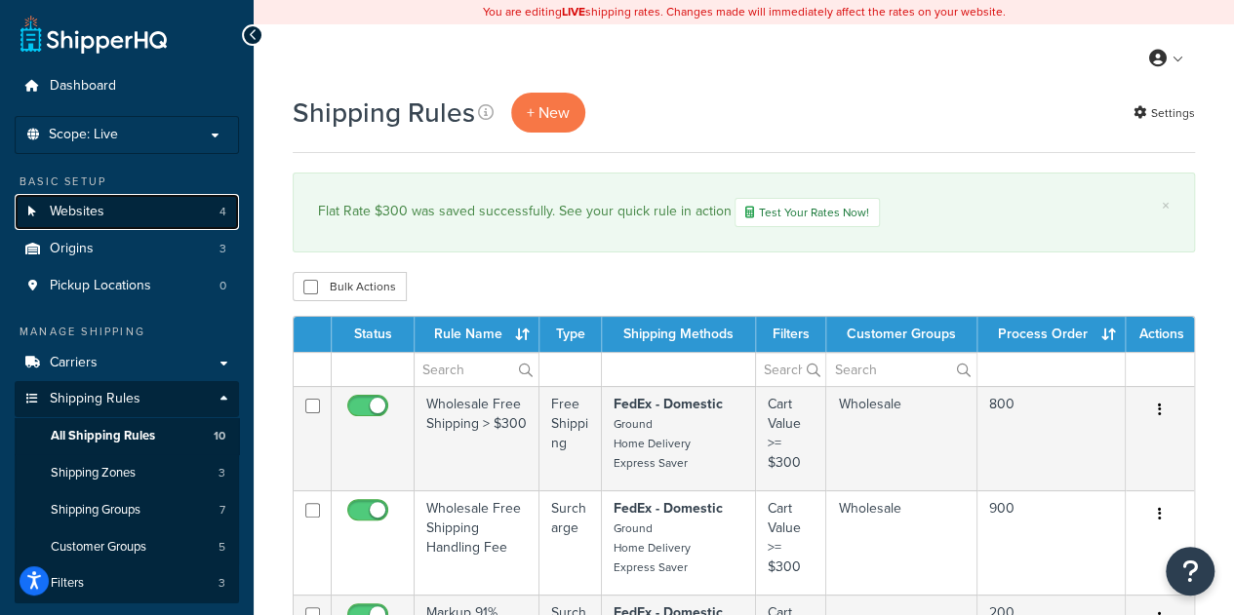
click at [105, 210] on link "Websites 4" at bounding box center [127, 212] width 224 height 36
